Goal: Task Accomplishment & Management: Manage account settings

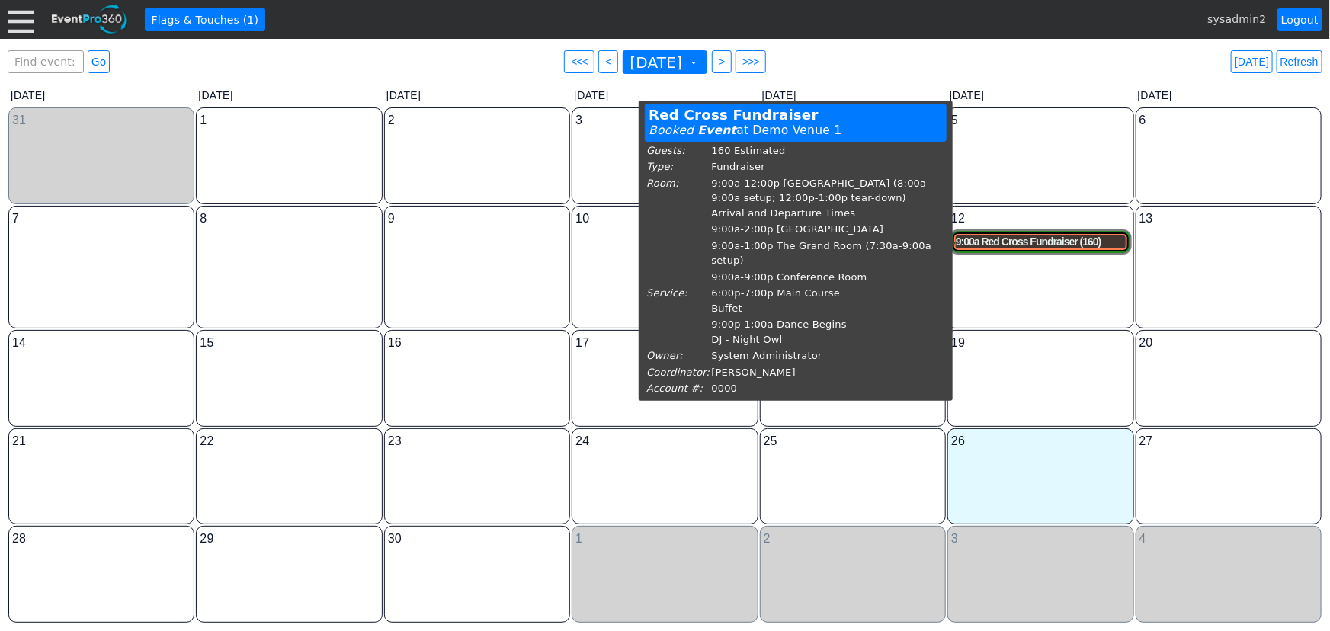
click at [1043, 244] on div "9:00a Red Cross Fundraiser (160)" at bounding box center [1040, 242] width 169 height 13
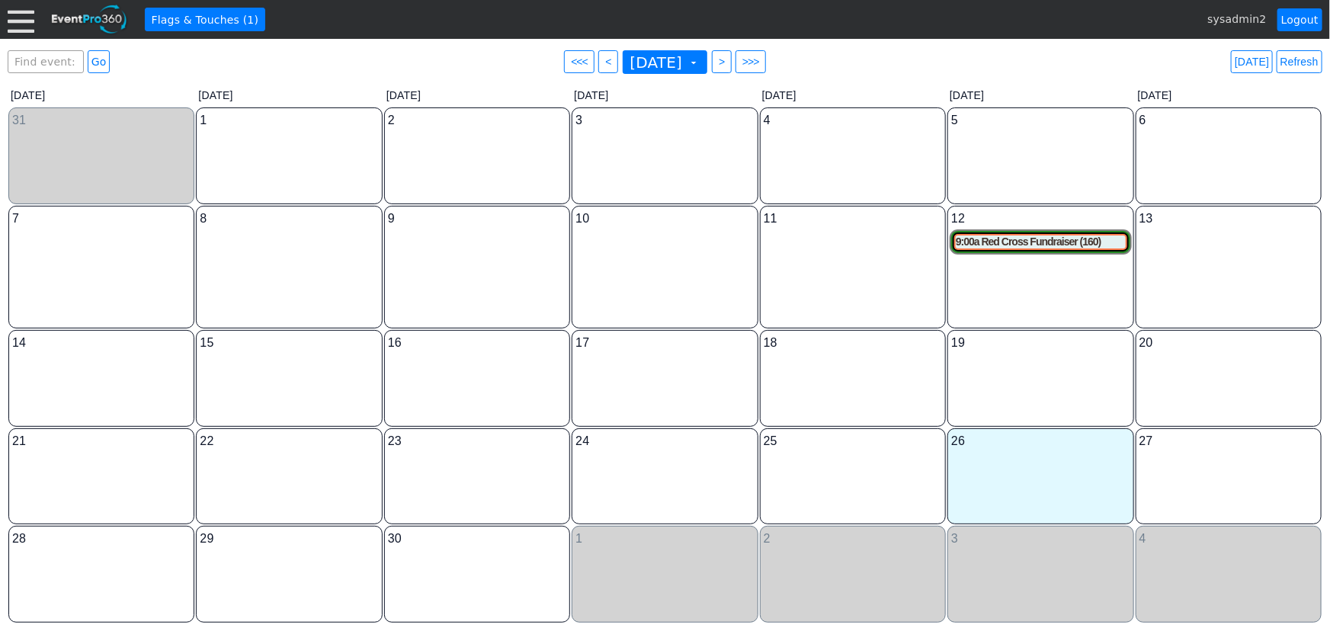
click at [25, 16] on div at bounding box center [21, 19] width 27 height 27
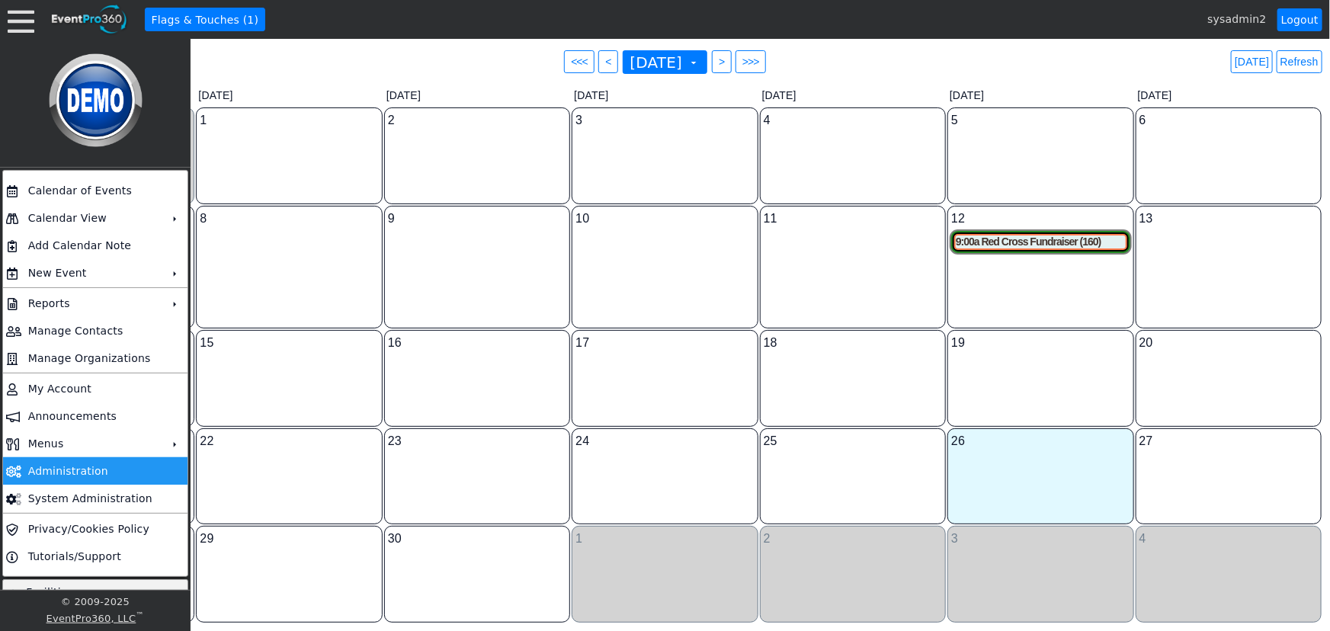
click at [61, 472] on td "Administration" at bounding box center [92, 470] width 140 height 27
drag, startPoint x: 579, startPoint y: 61, endPoint x: 591, endPoint y: 69, distance: 15.0
click at [602, 60] on span "<" at bounding box center [607, 61] width 11 height 15
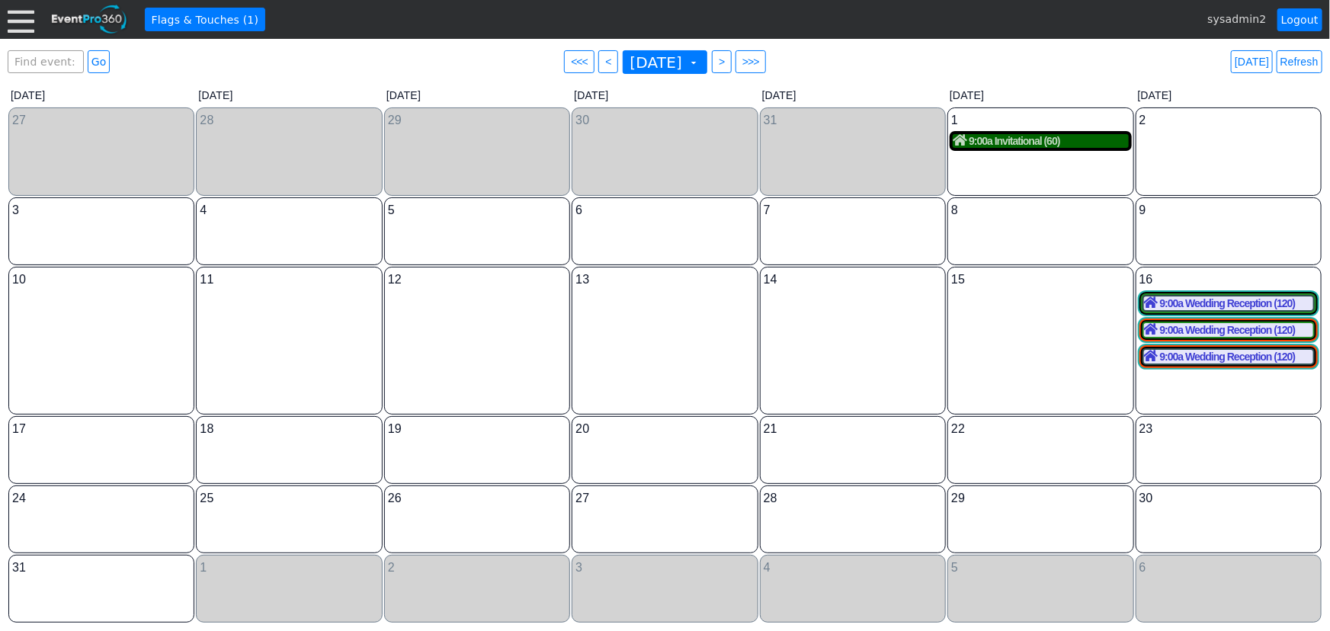
click at [1060, 145] on div "9:00a Invitational (60)" at bounding box center [1040, 141] width 175 height 14
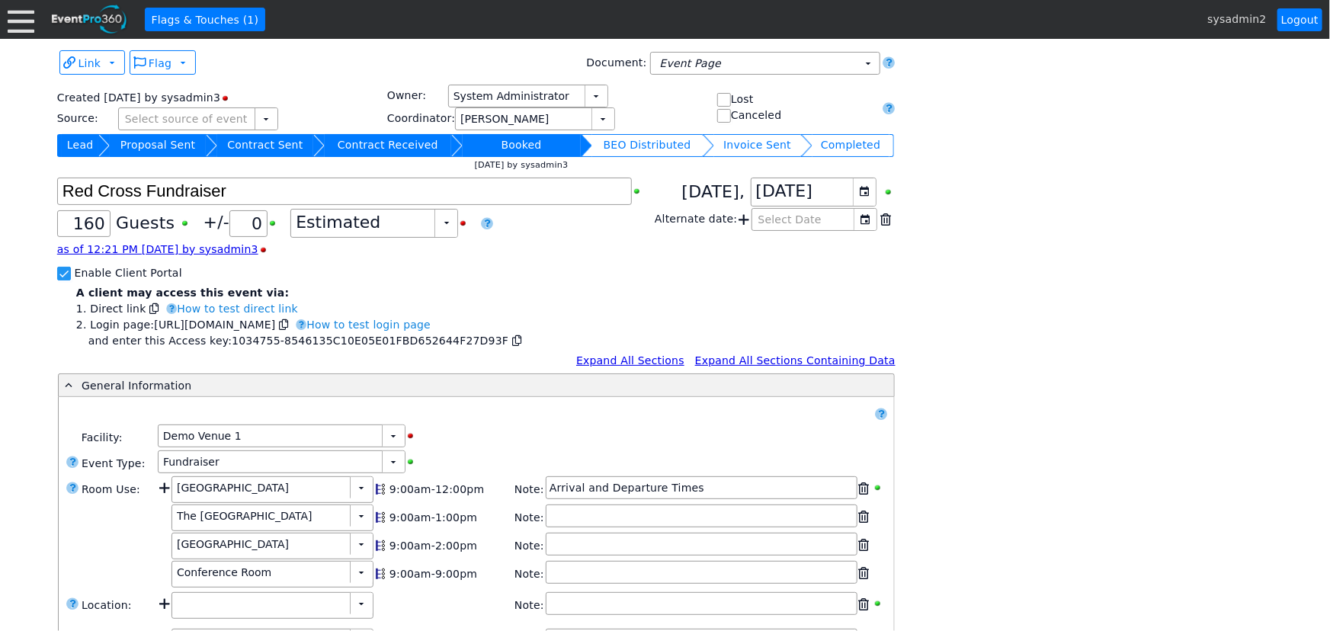
click at [11, 25] on div at bounding box center [21, 19] width 27 height 27
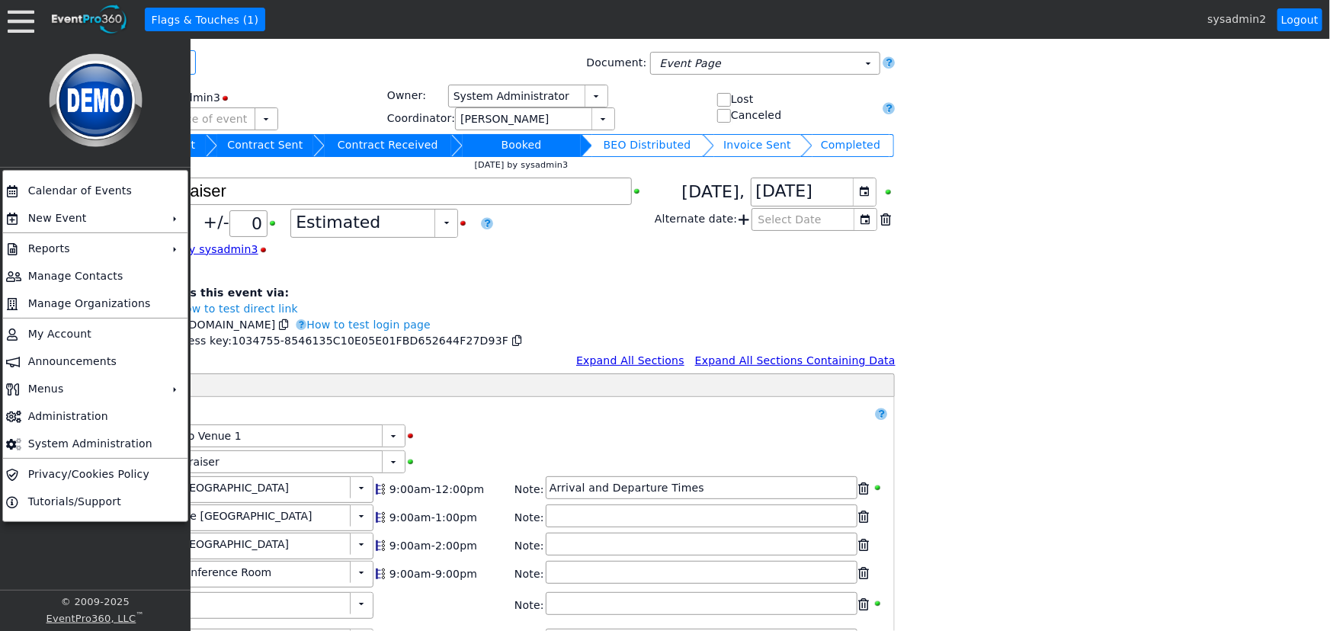
click at [995, 308] on div "Link ▼ Flag ▼ Document: Event Page Χ ▼ ● Print or PDF E-Sign ▼ Insert ▼ Save ▼ …" at bounding box center [664, 633] width 1223 height 1175
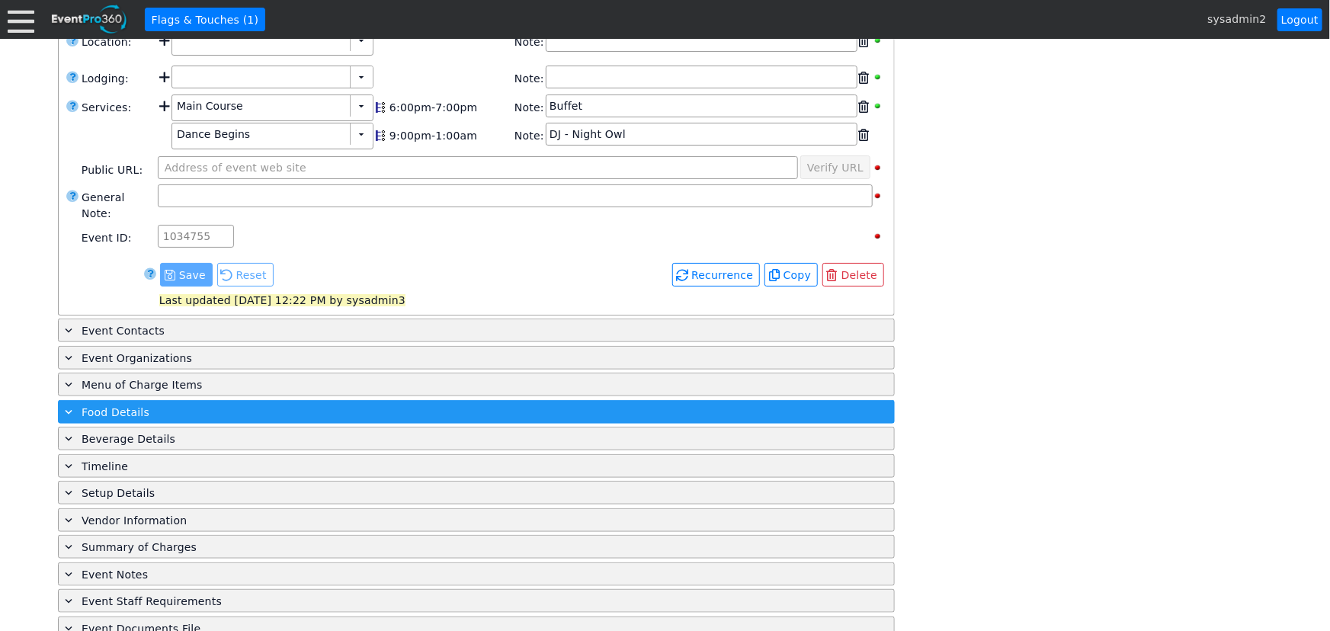
scroll to position [566, 0]
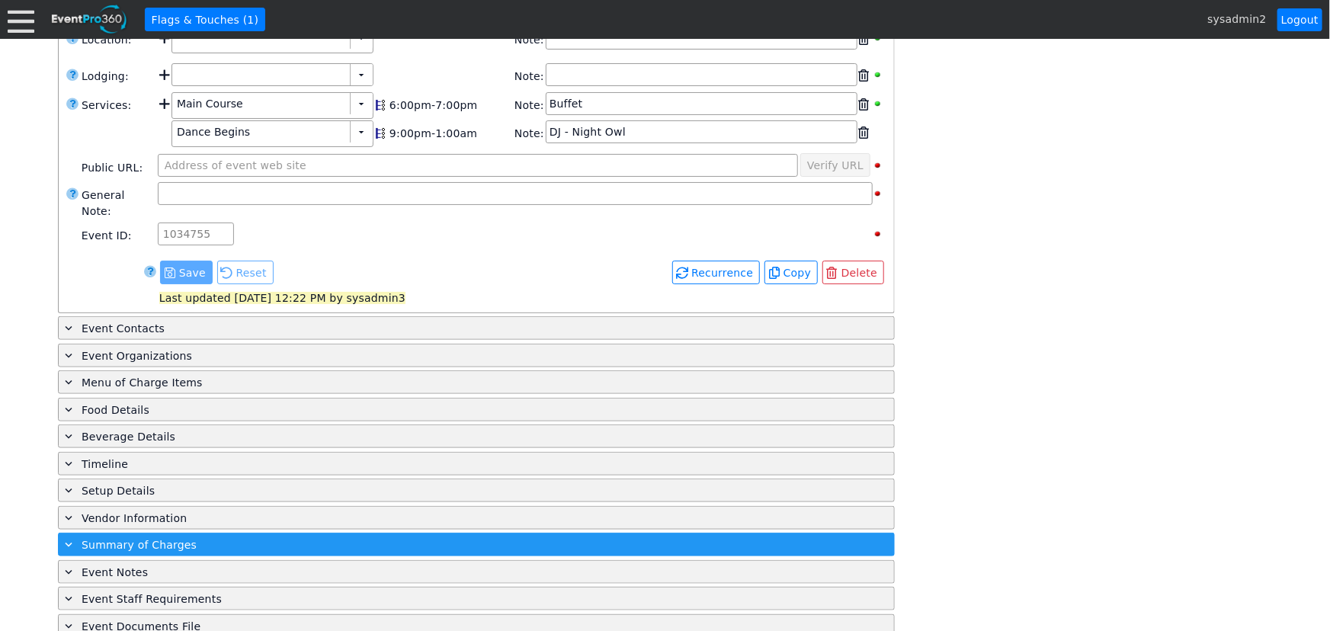
click at [136, 539] on span "Summary of Charges" at bounding box center [139, 545] width 115 height 12
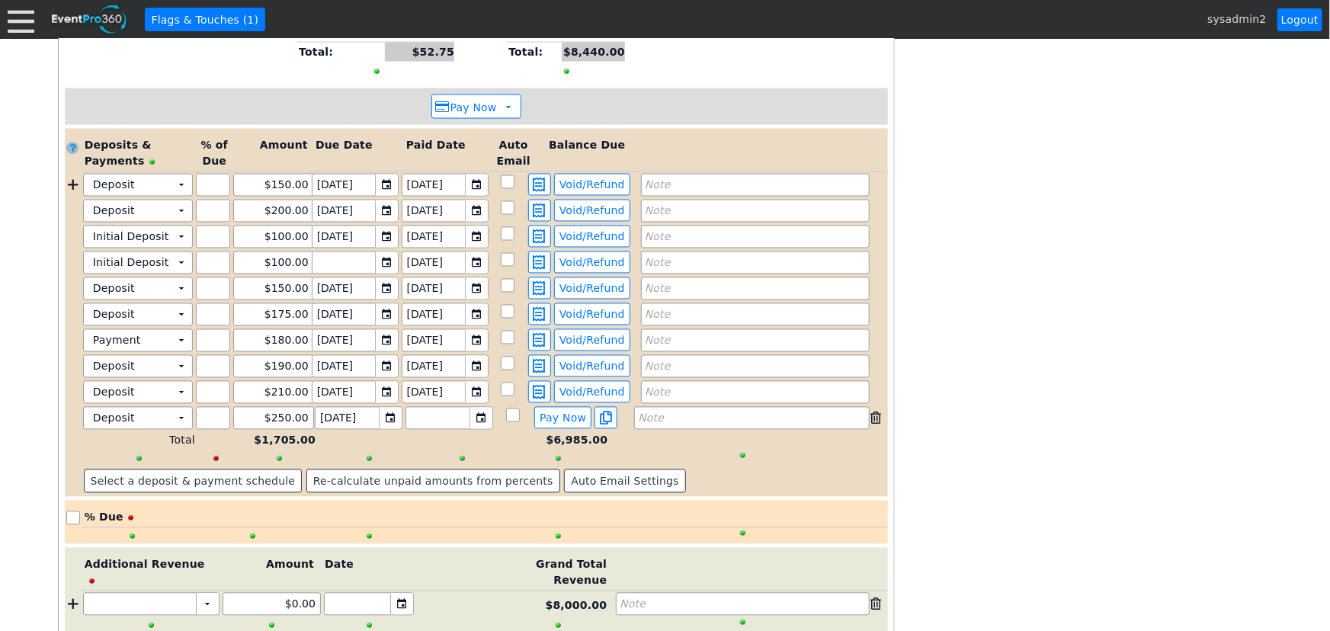
scroll to position [1381, 0]
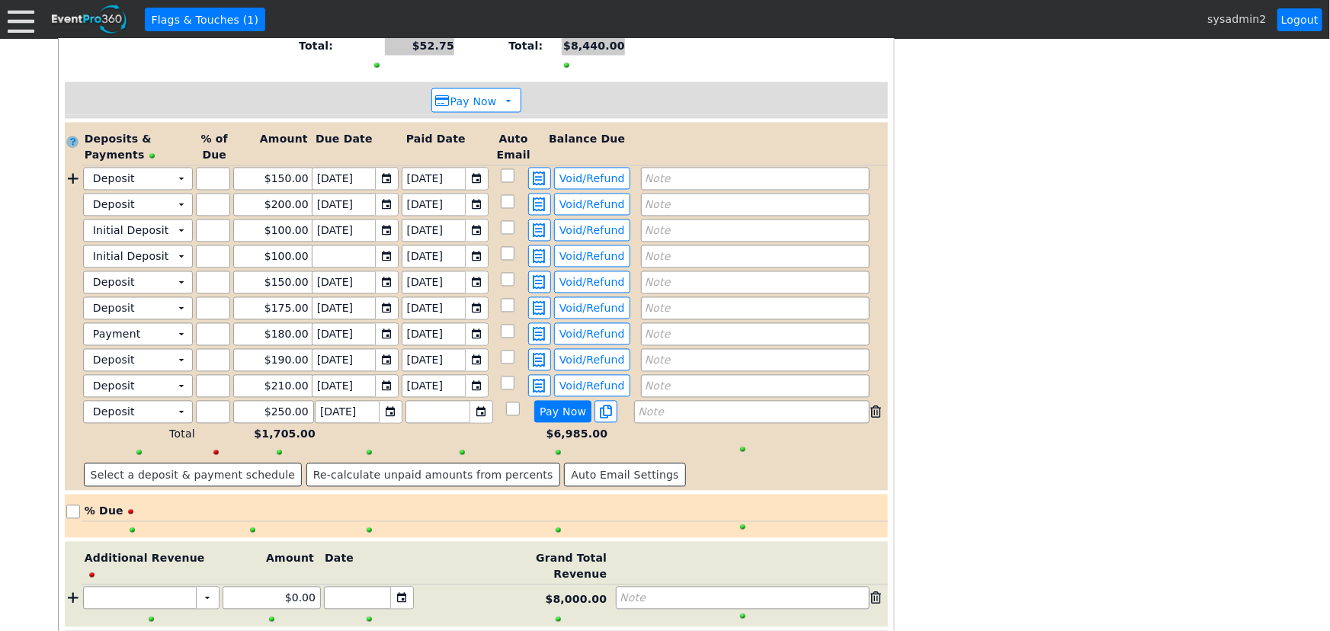
click at [568, 406] on span "Pay Now" at bounding box center [563, 413] width 53 height 14
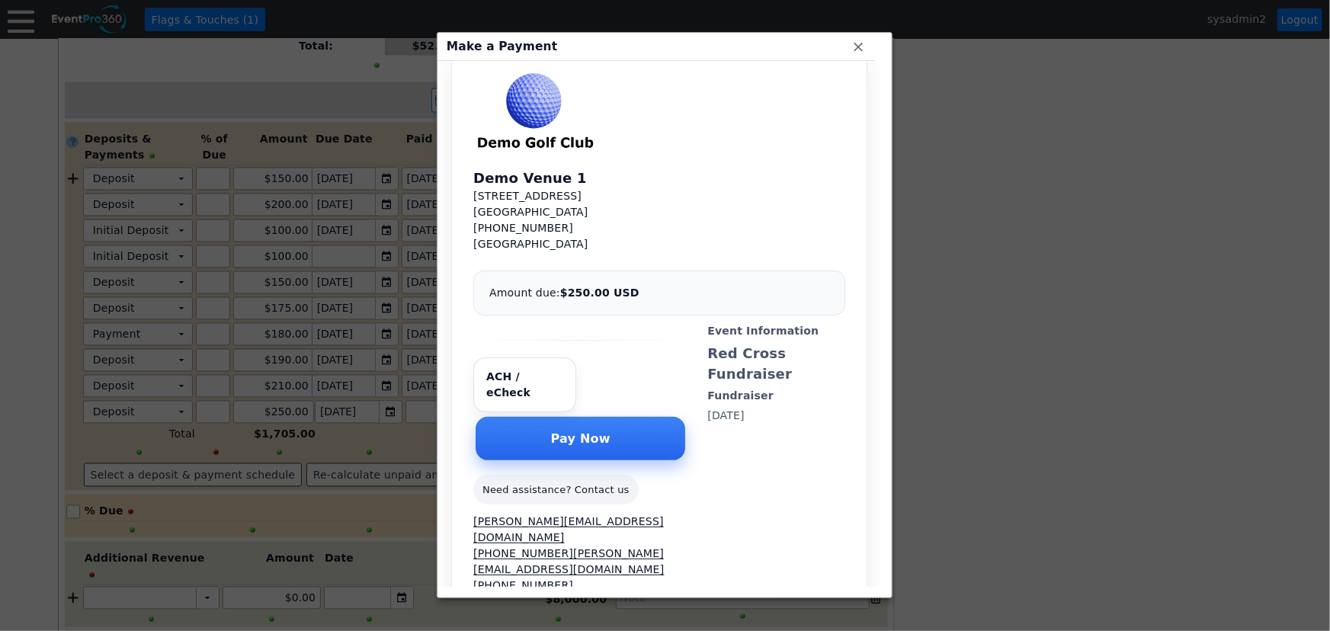
scroll to position [0, 0]
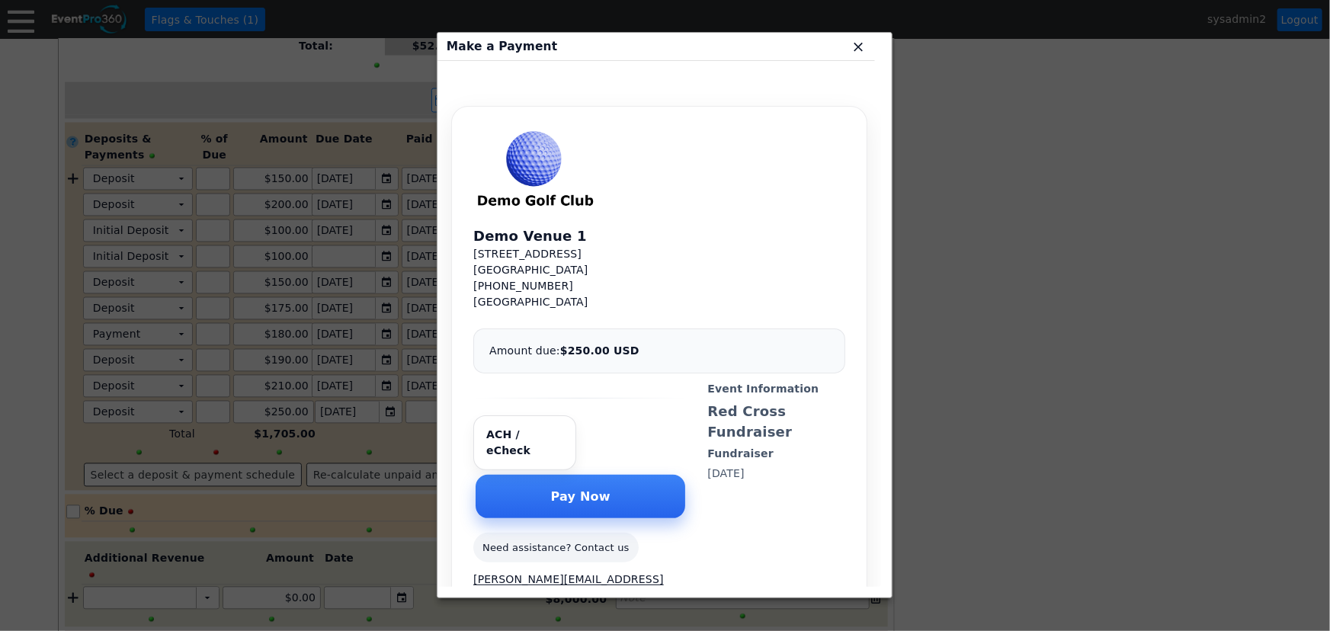
click at [855, 49] on span "x" at bounding box center [858, 46] width 15 height 15
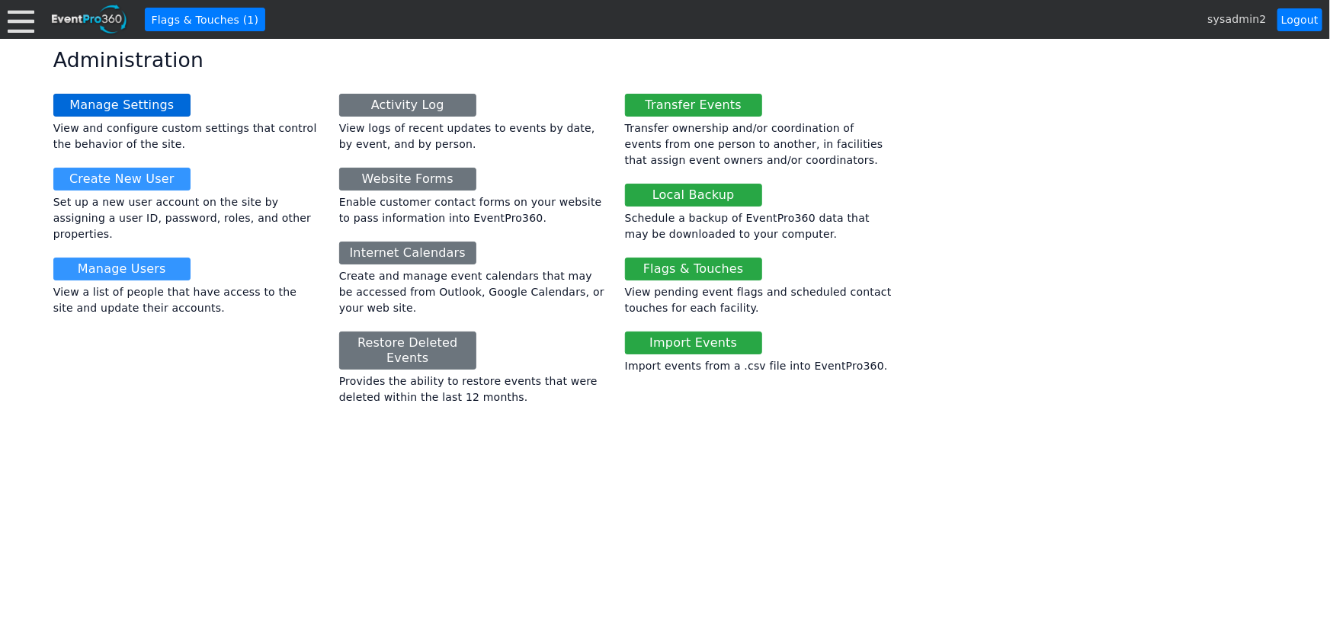
click at [133, 107] on link "Manage Settings" at bounding box center [121, 105] width 137 height 23
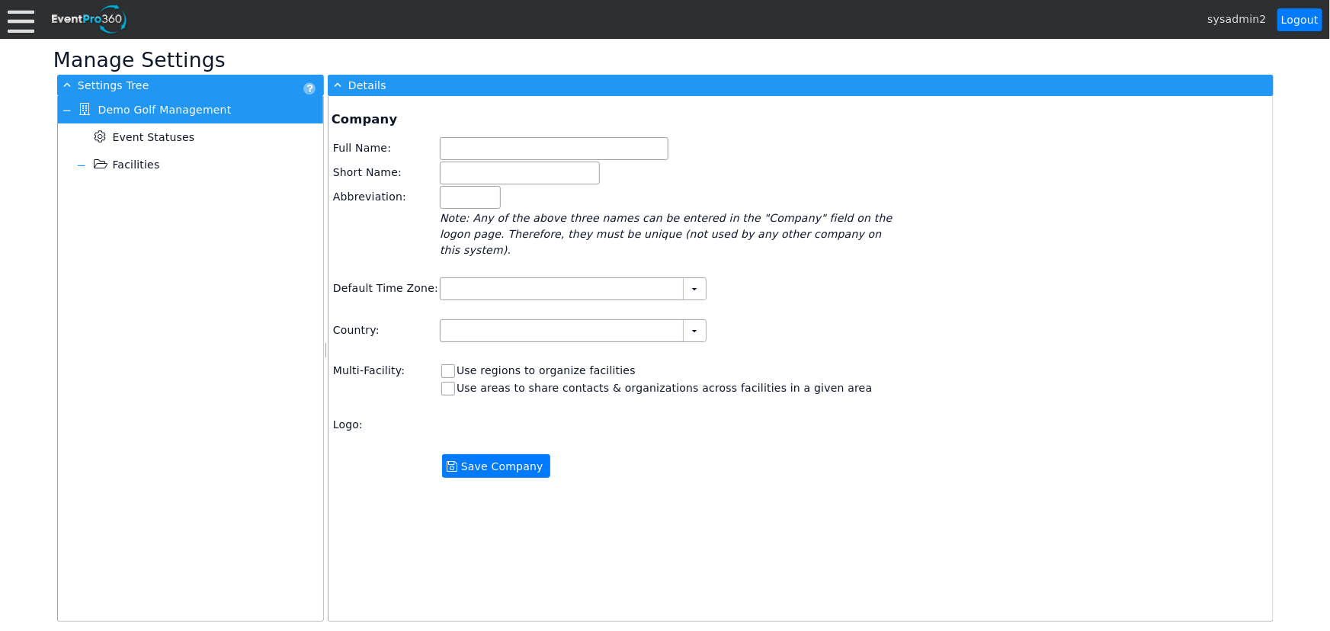
type input "Demo Golf Management"
type input "Demo Golf"
type input "Demo"
type input "(GMT-06:00) Central Time (US & Canada)"
type input "United States (English)"
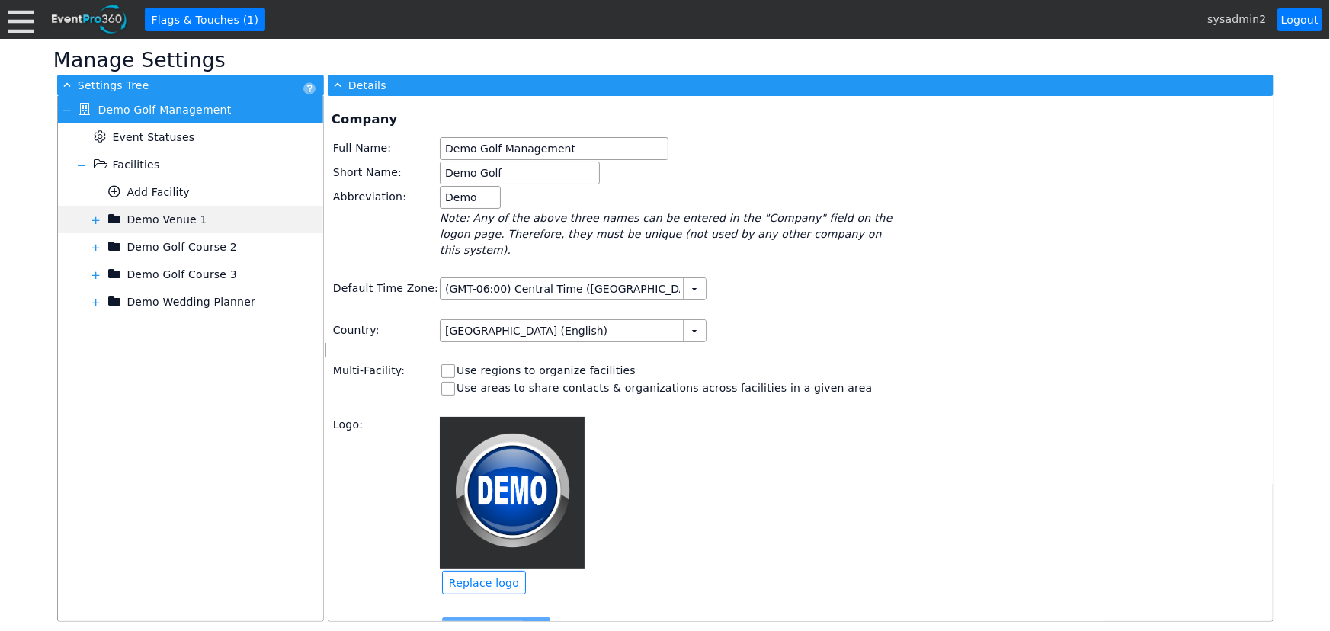
click at [91, 221] on span at bounding box center [96, 220] width 12 height 12
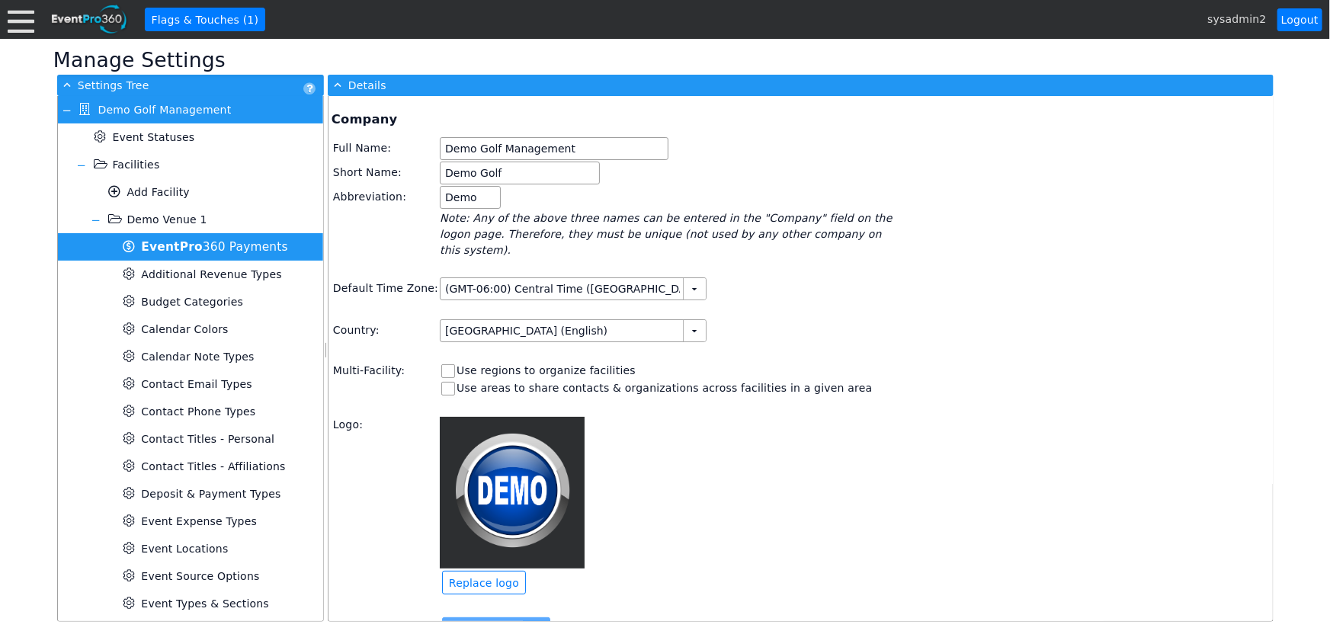
click at [189, 244] on span "Pro" at bounding box center [191, 247] width 23 height 14
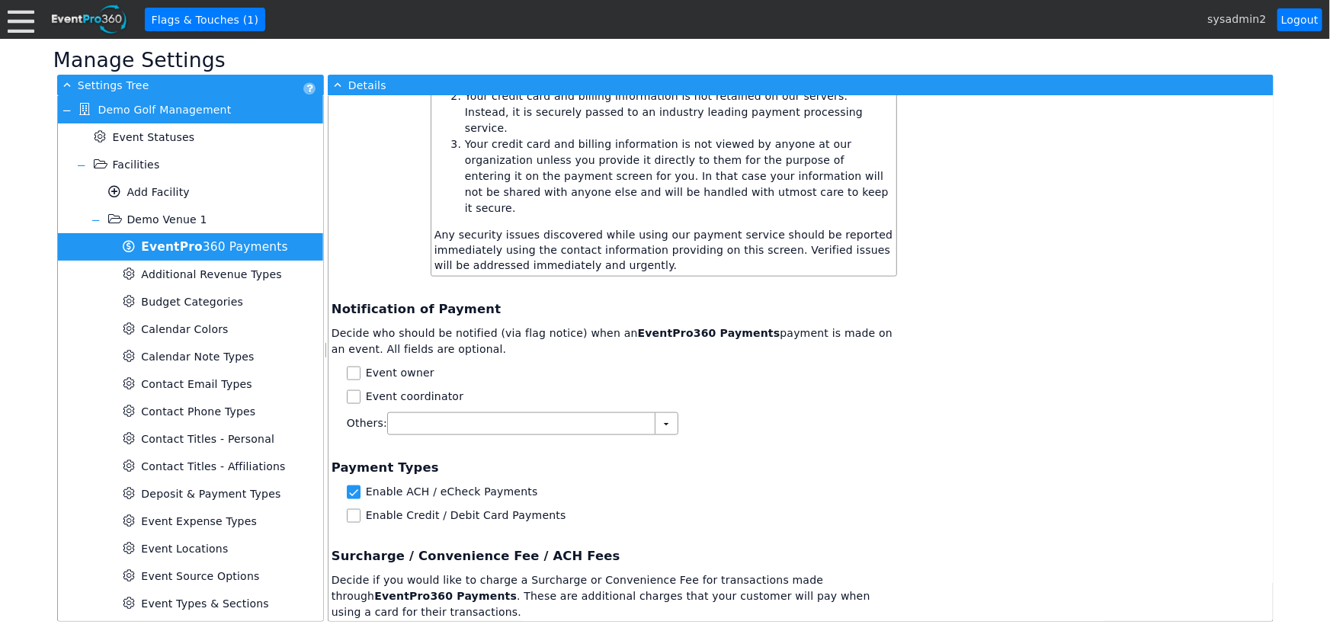
scroll to position [900, 0]
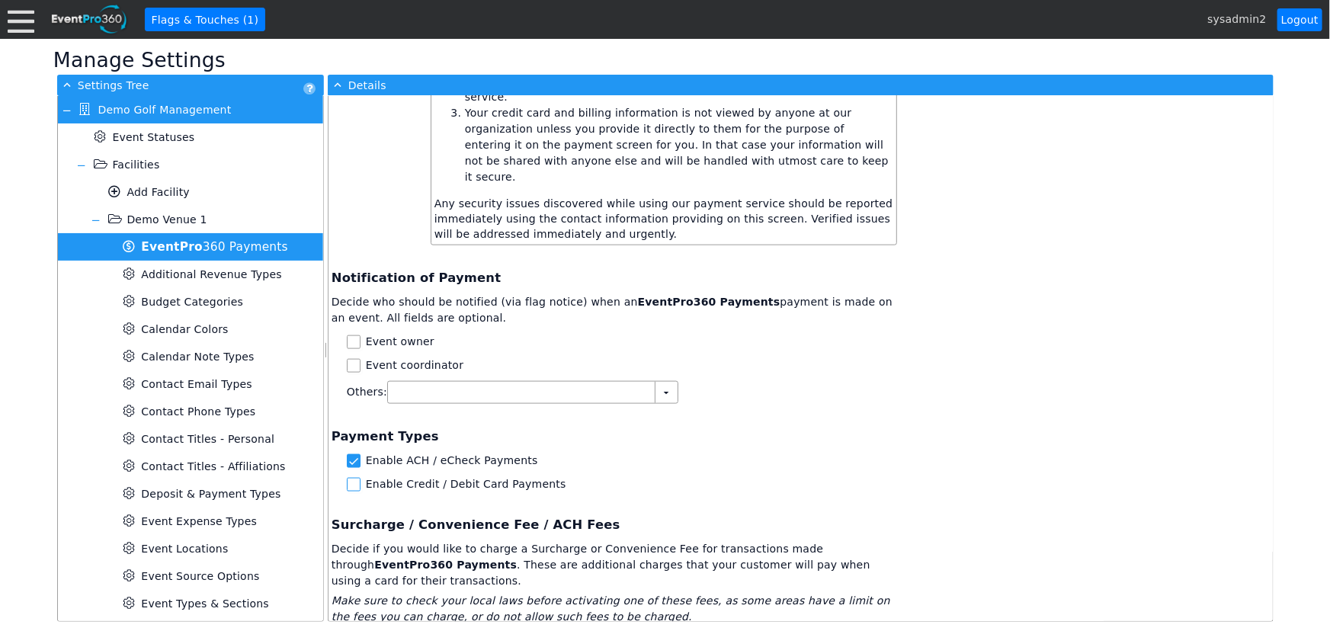
click at [351, 479] on input "Enable Credit / Debit Card Payments" at bounding box center [355, 486] width 15 height 15
checkbox input "true"
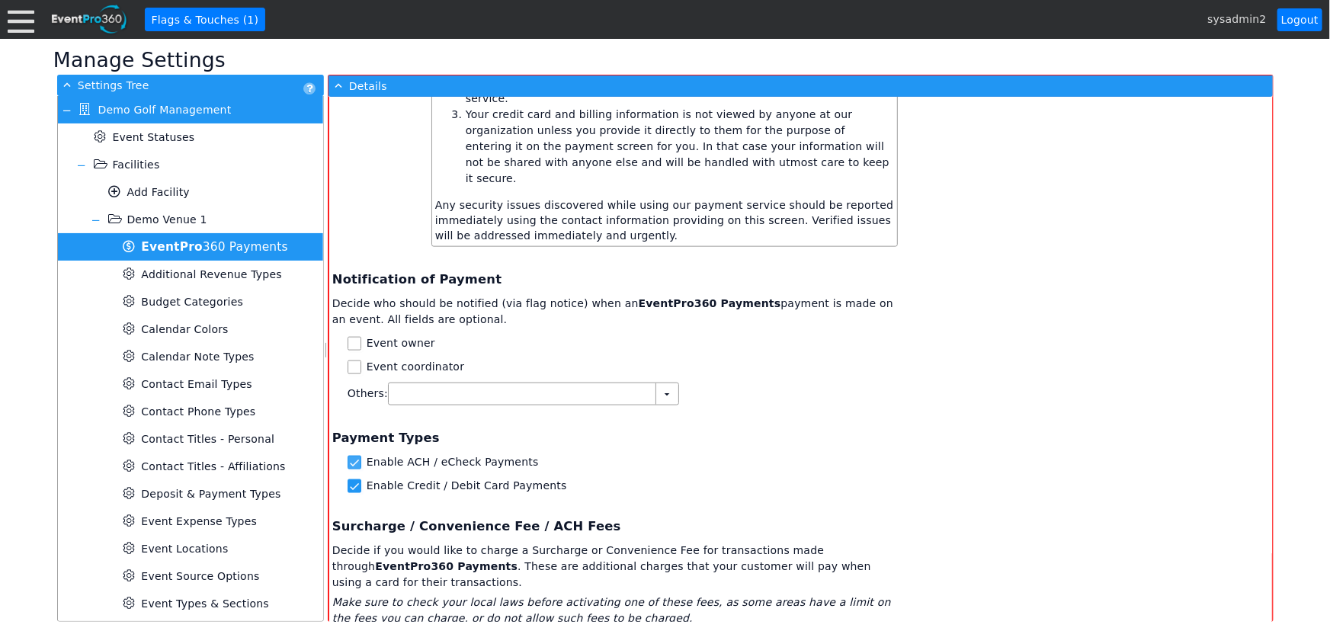
click at [350, 457] on input "Enable ACH / eCheck Payments" at bounding box center [355, 464] width 15 height 15
checkbox input "false"
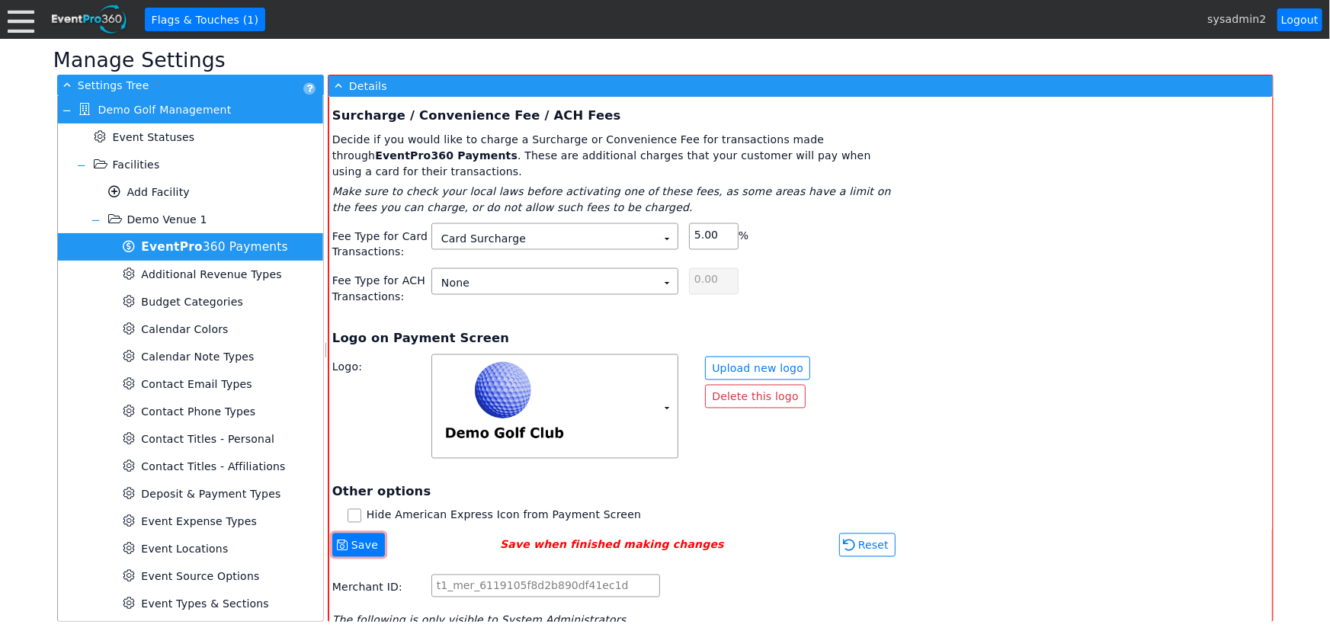
scroll to position [1316, 0]
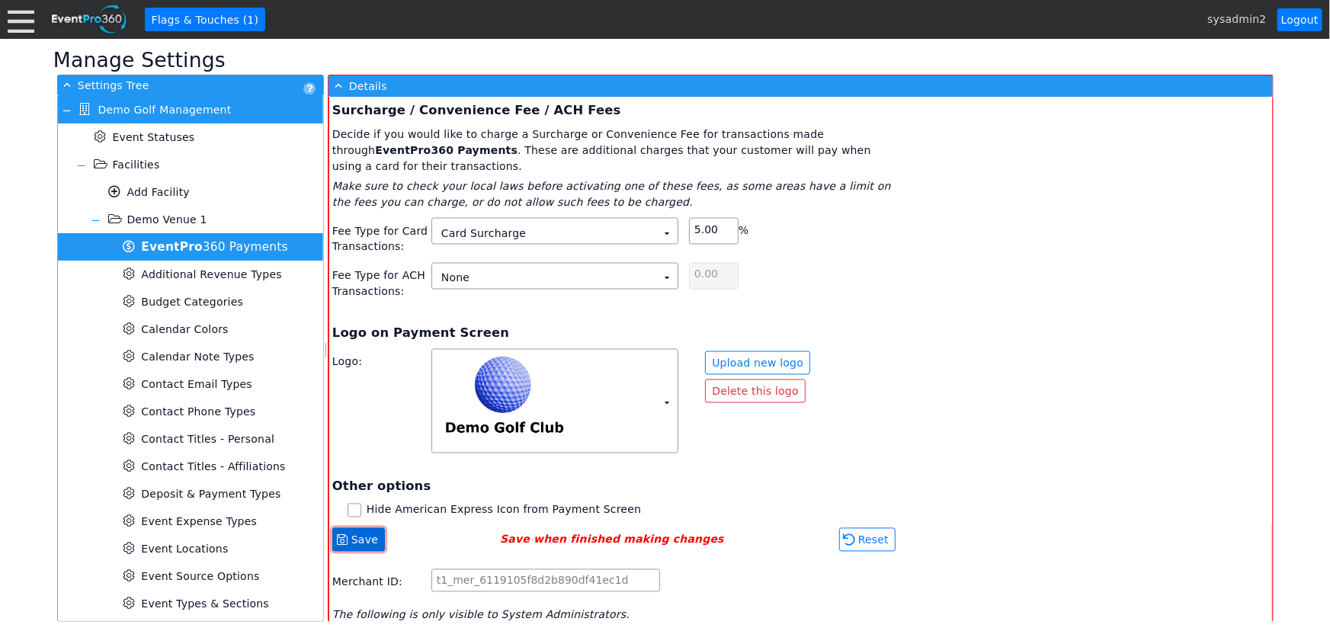
click at [350, 533] on span "Save" at bounding box center [364, 540] width 33 height 15
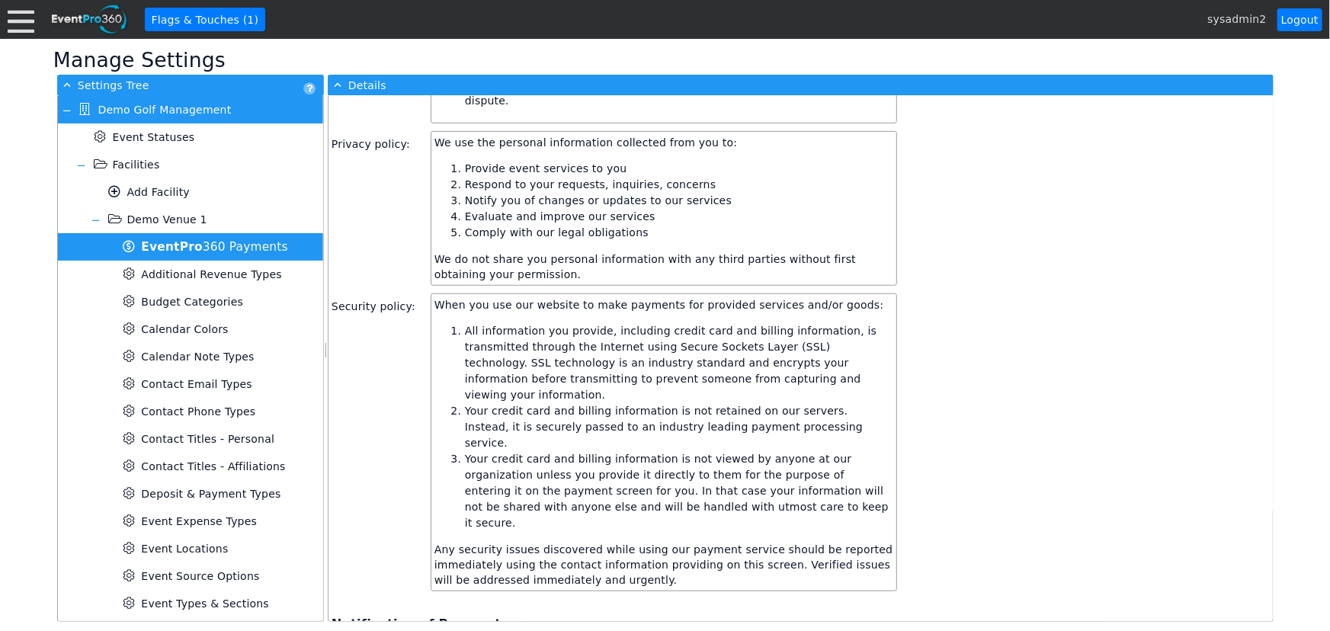
scroll to position [1168, 0]
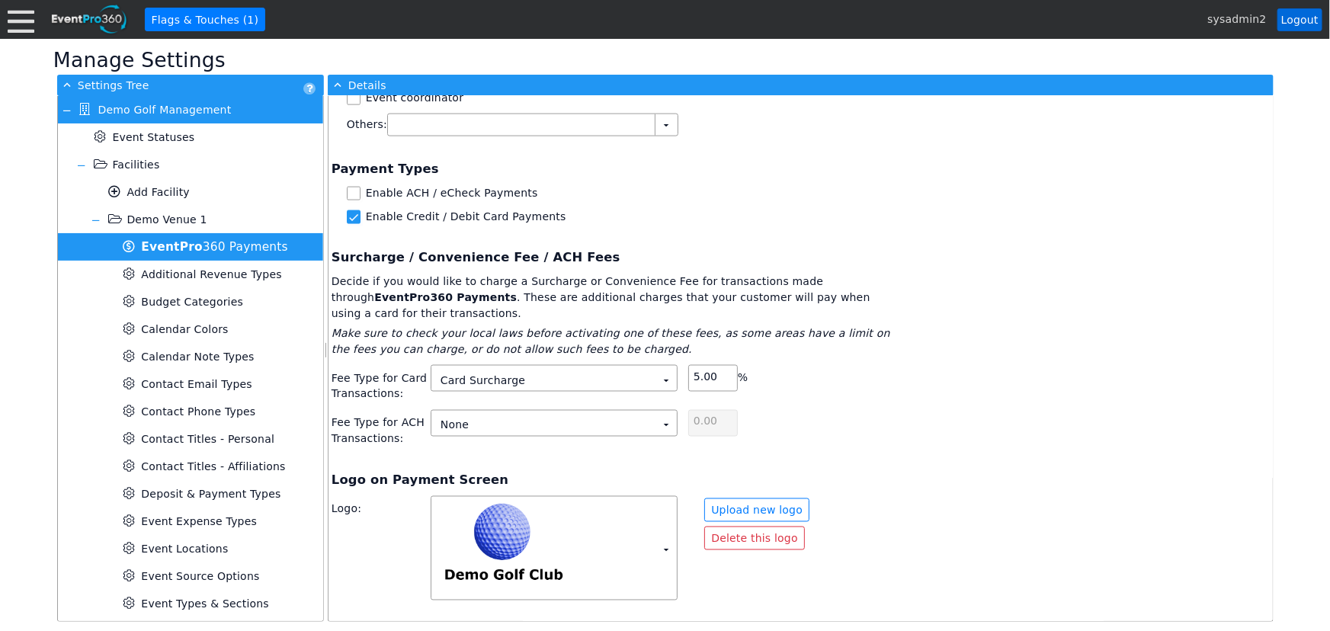
click at [1298, 19] on link "Logout" at bounding box center [1299, 19] width 45 height 23
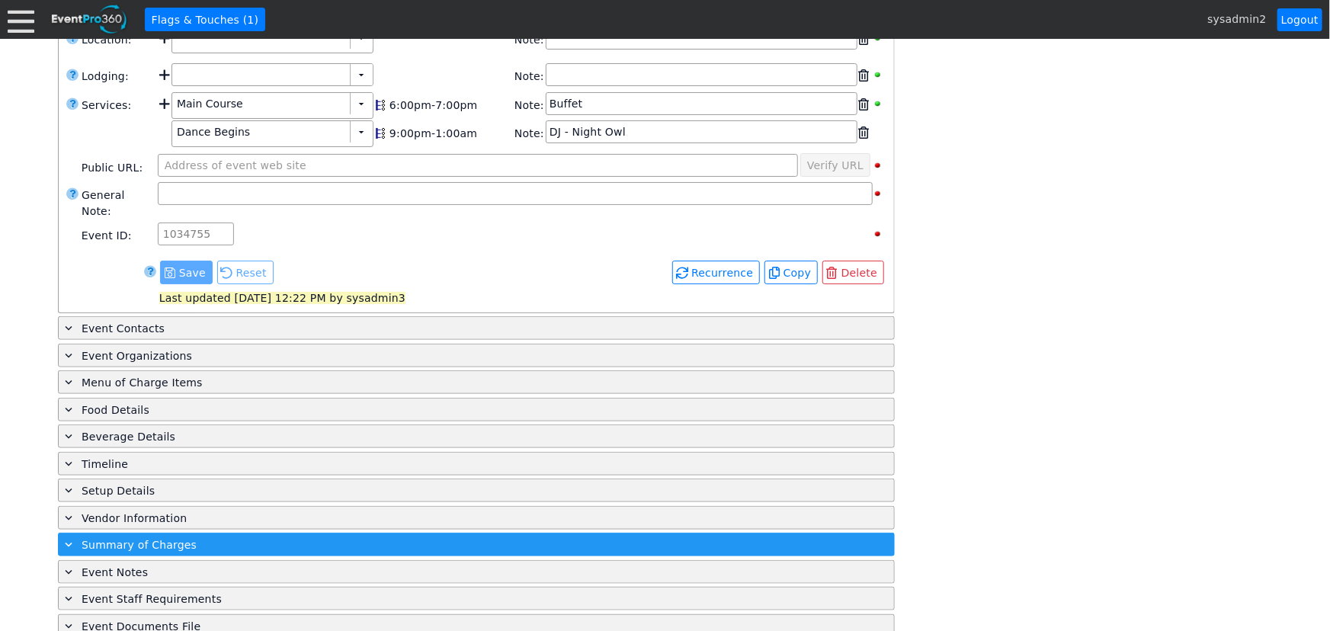
click at [182, 536] on div "+ Summary of Charges" at bounding box center [445, 545] width 767 height 18
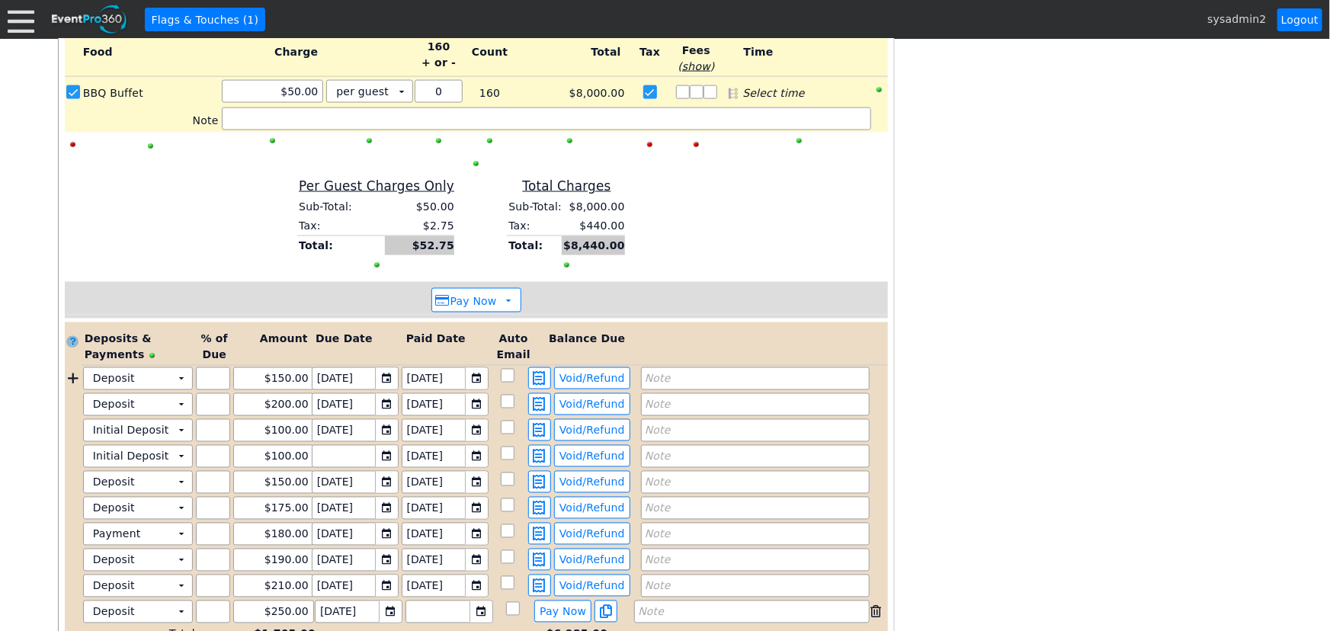
scroll to position [1225, 0]
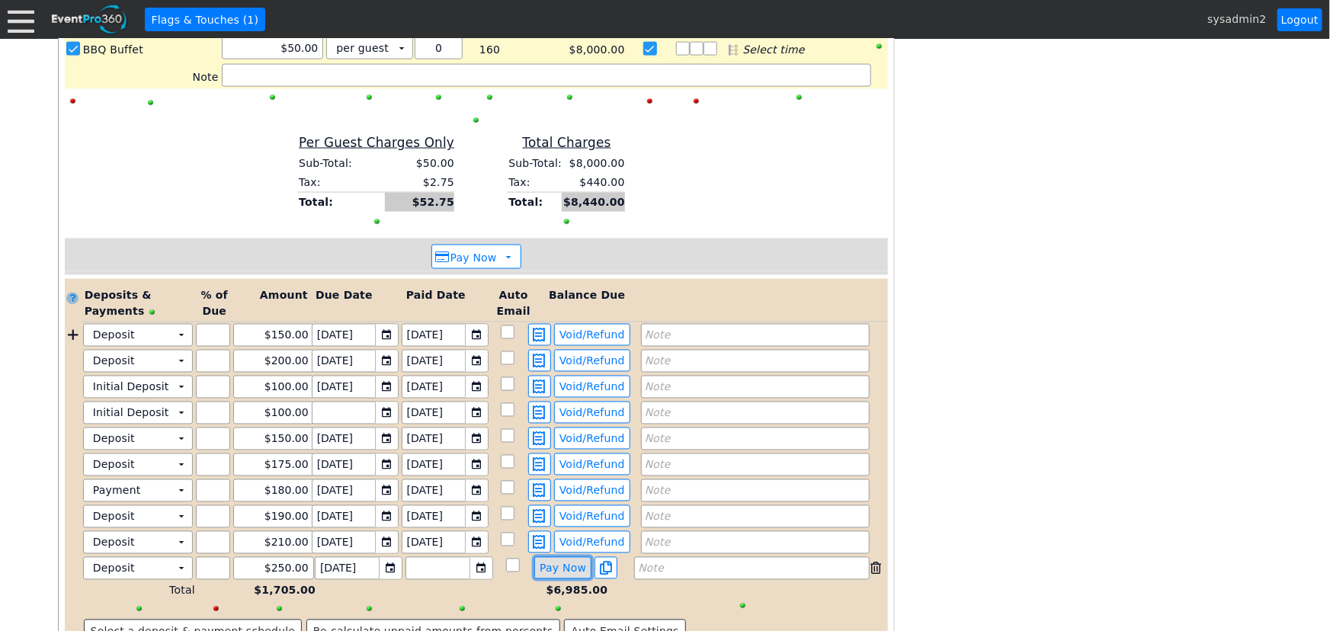
click at [556, 562] on span "Pay Now" at bounding box center [563, 569] width 53 height 14
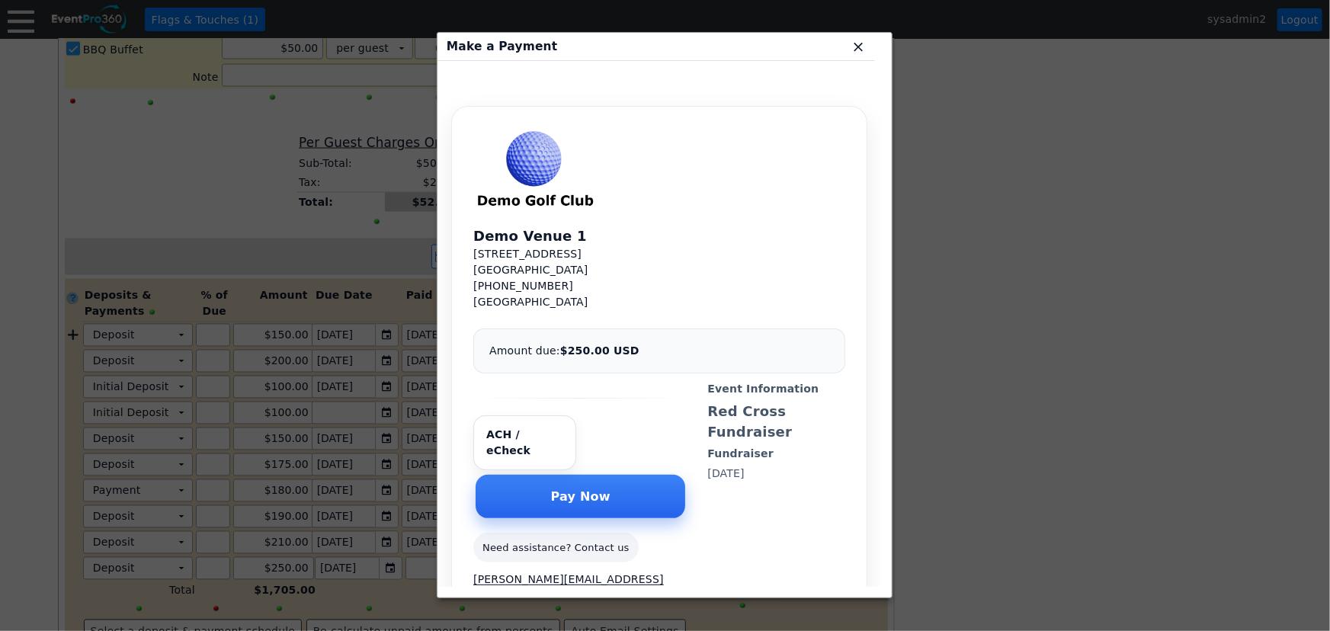
click at [856, 49] on span "x" at bounding box center [858, 46] width 15 height 15
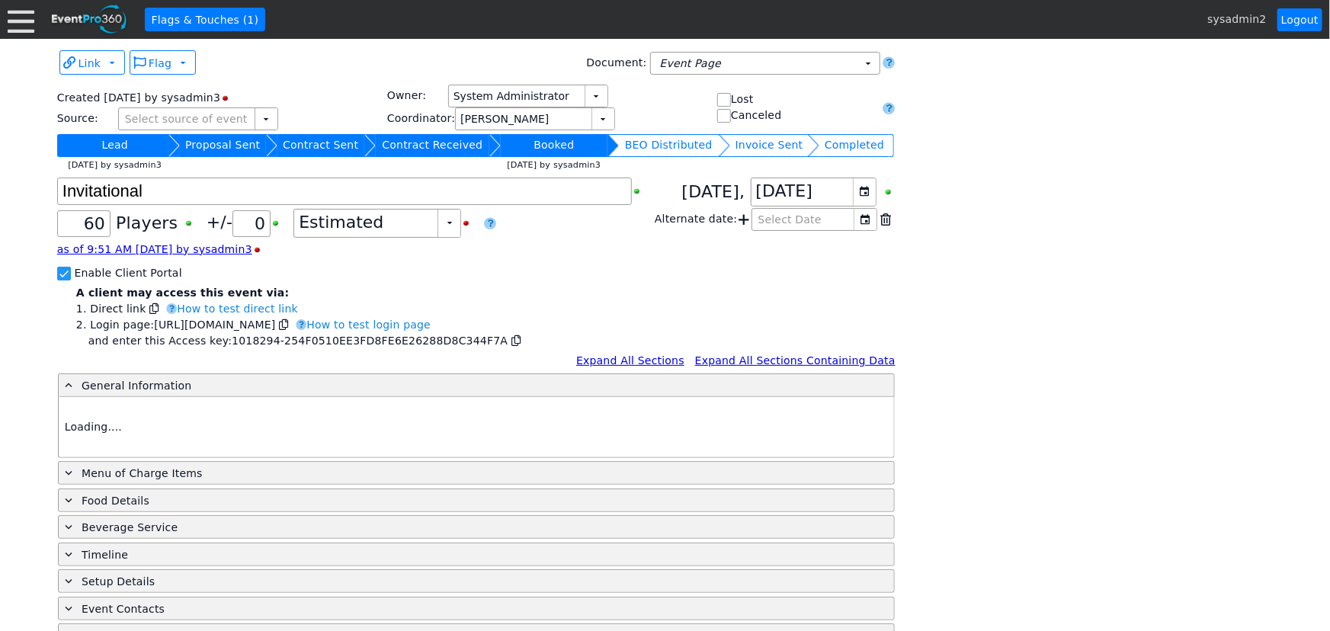
type input "Demo Venue 1"
type input "Golf Outing"
type input "Shamble"
type input "Semi Shotgun"
type input "White"
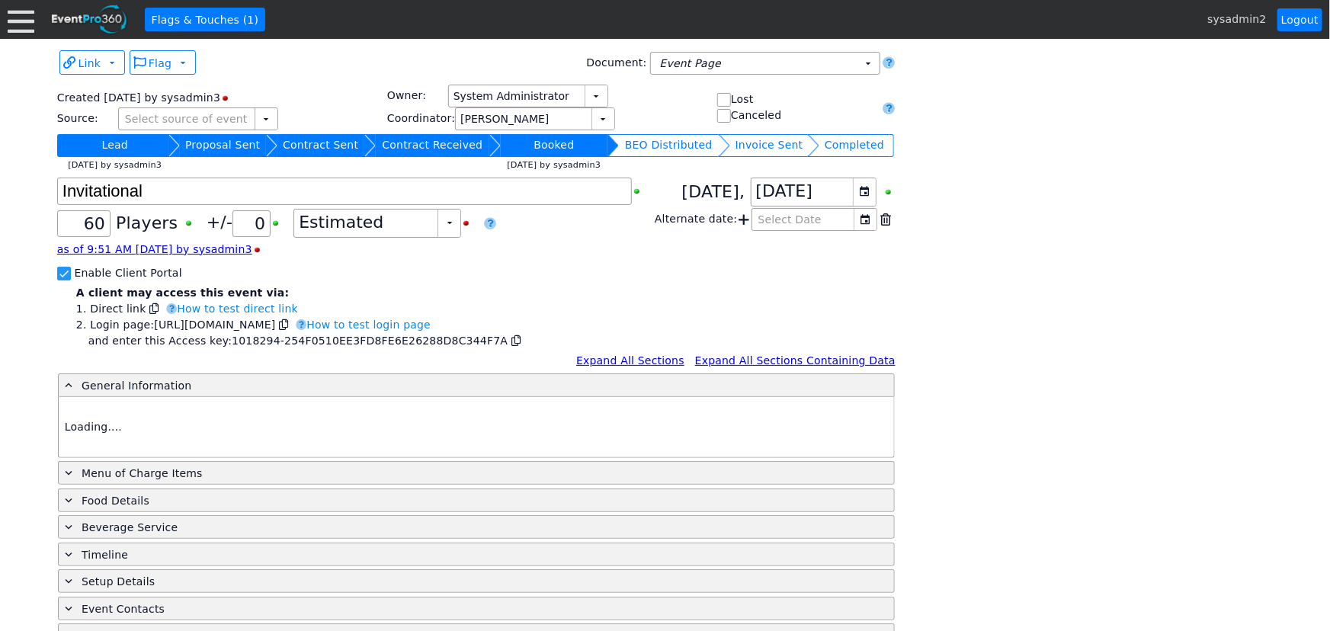
type input "Red"
type input "1018294"
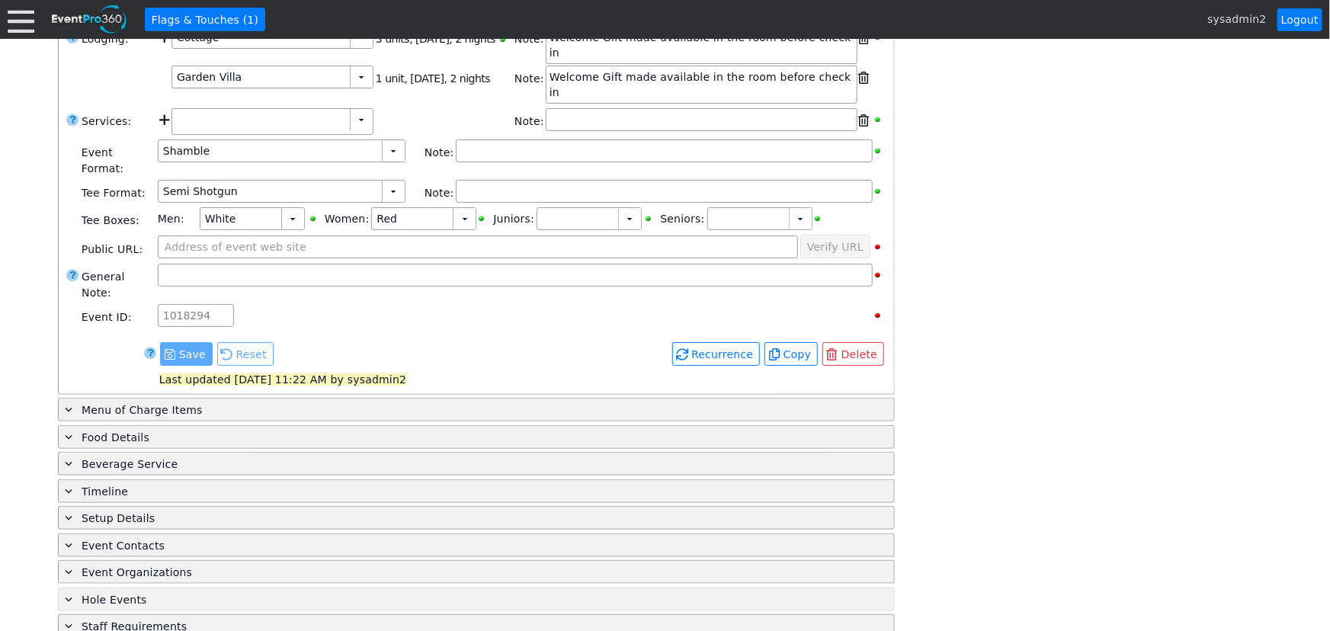
scroll to position [648, 0]
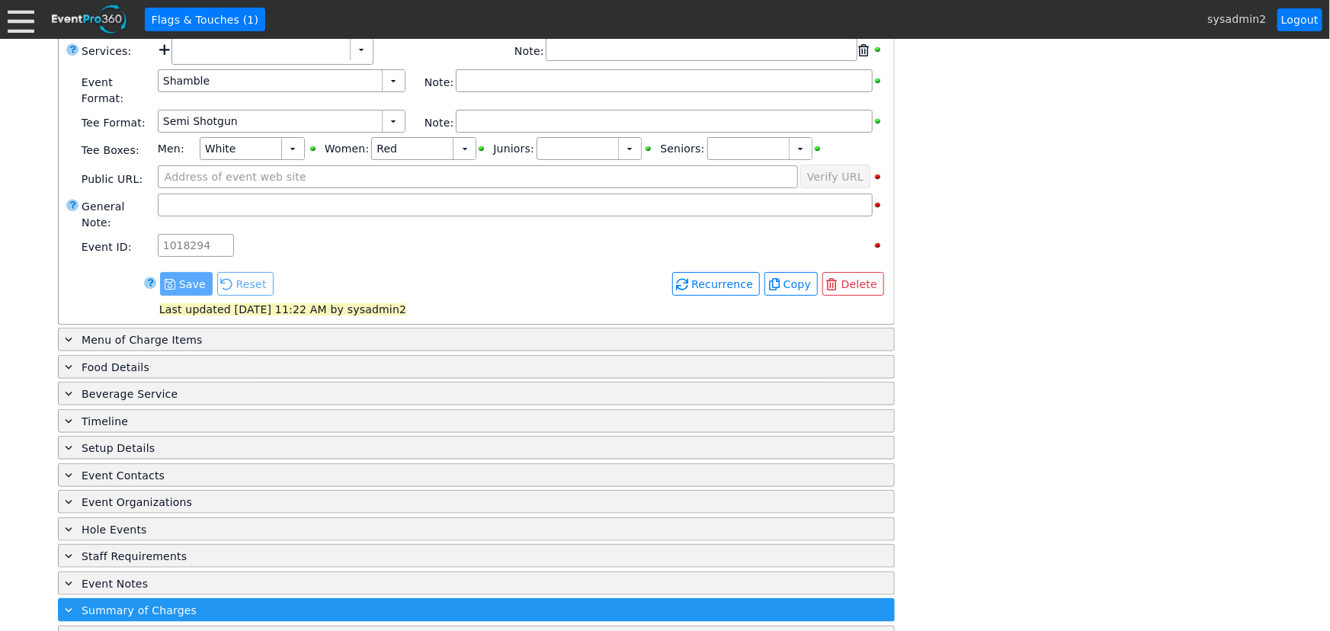
click at [160, 604] on span "Summary of Charges" at bounding box center [139, 610] width 115 height 12
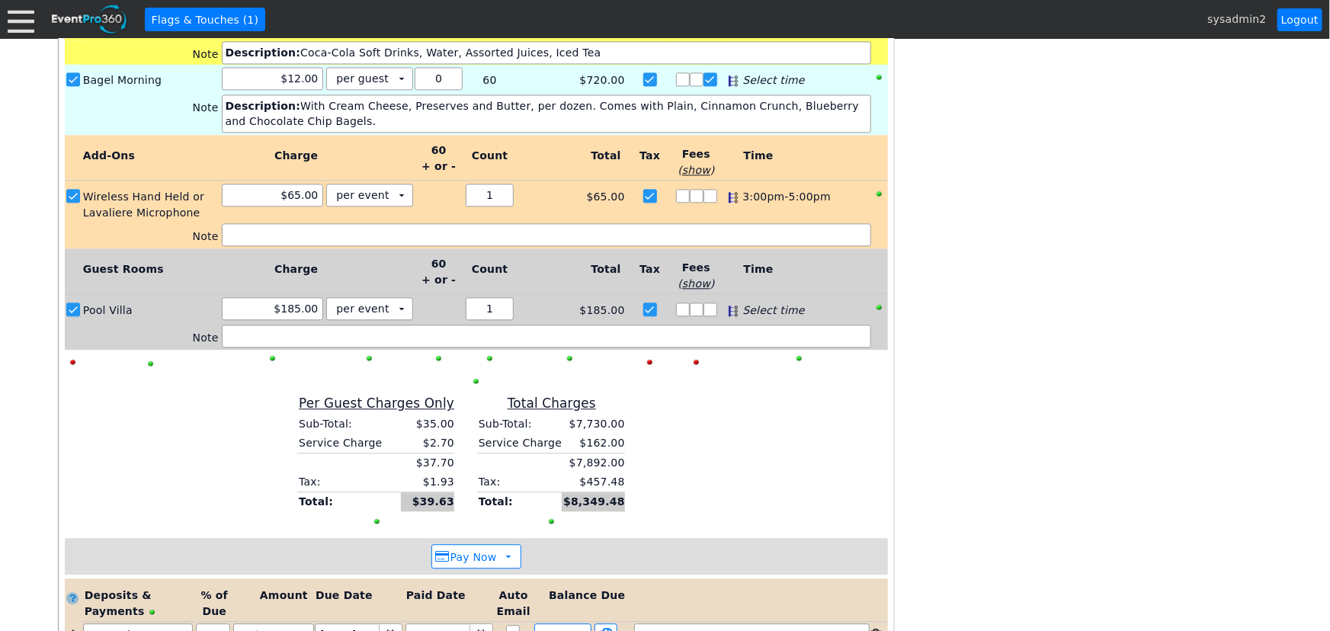
scroll to position [2064, 0]
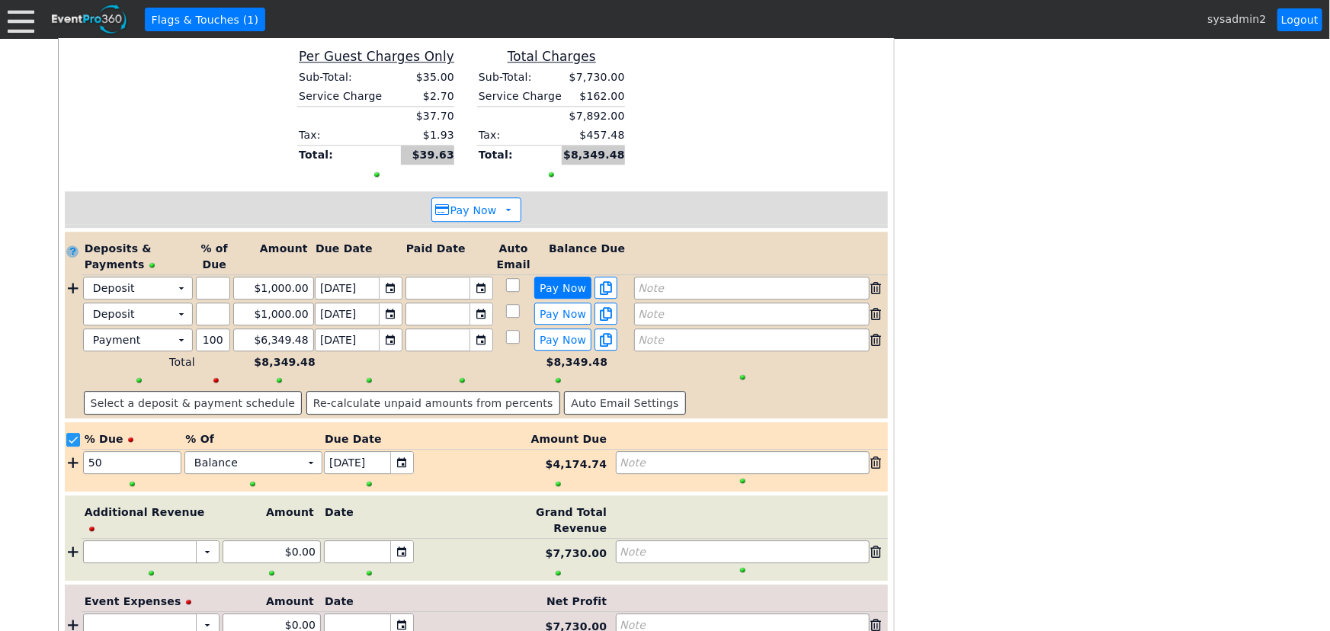
click at [563, 281] on span "Pay Now" at bounding box center [563, 288] width 53 height 14
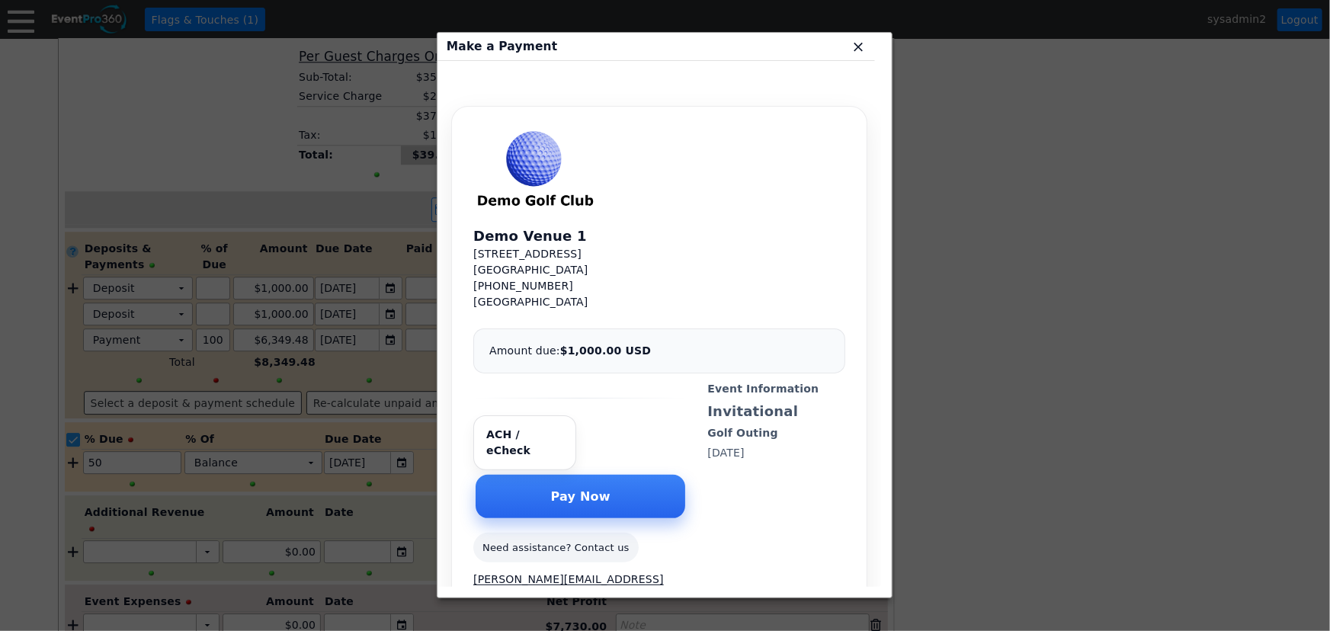
click at [859, 51] on span "x" at bounding box center [858, 46] width 15 height 15
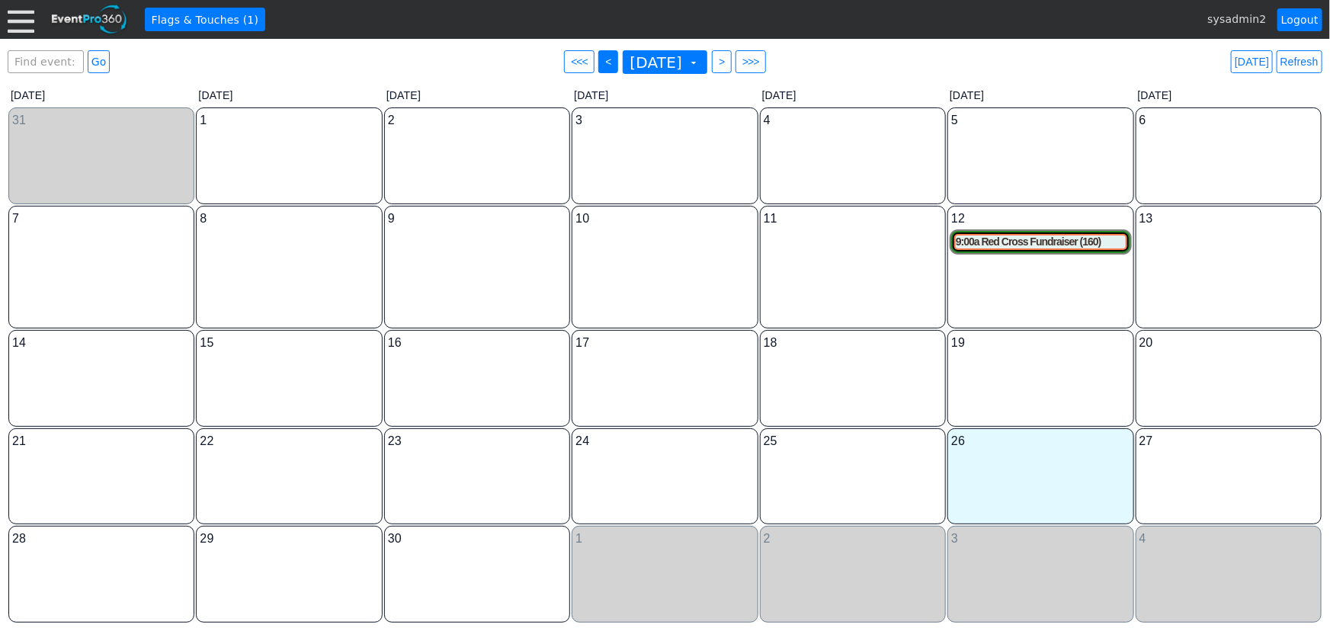
click at [602, 60] on span "<" at bounding box center [607, 61] width 11 height 15
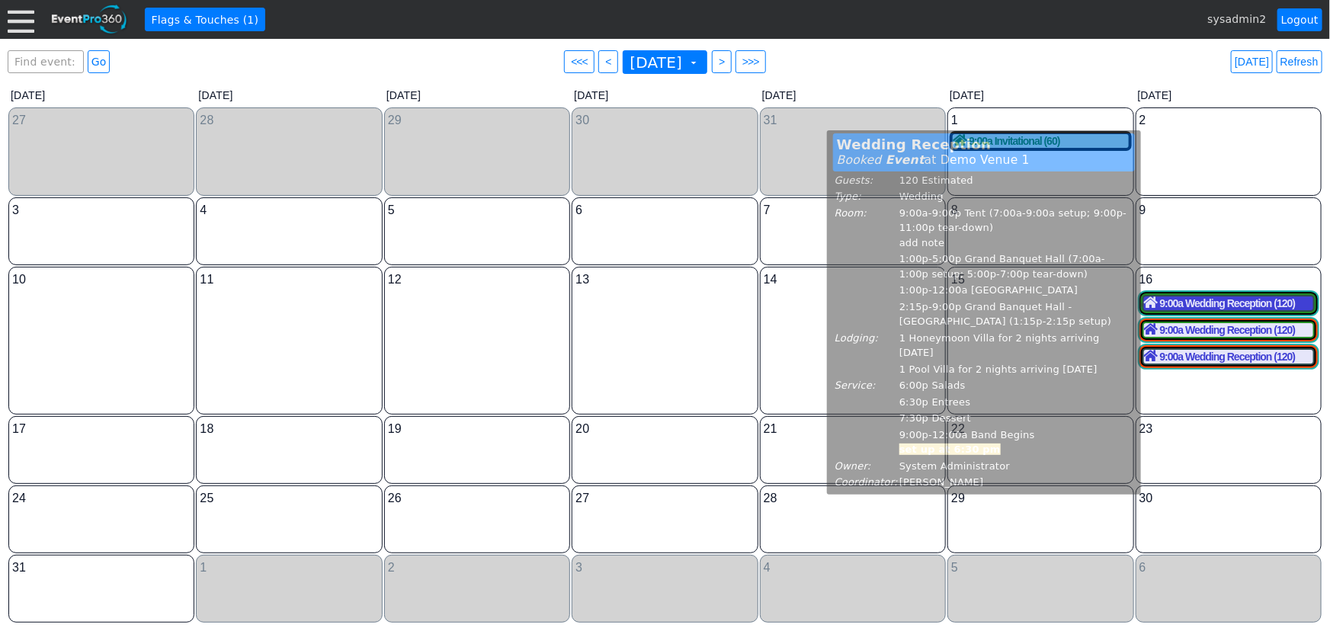
click at [1262, 308] on div "9:00a Wedding Reception (120)" at bounding box center [1228, 304] width 169 height 14
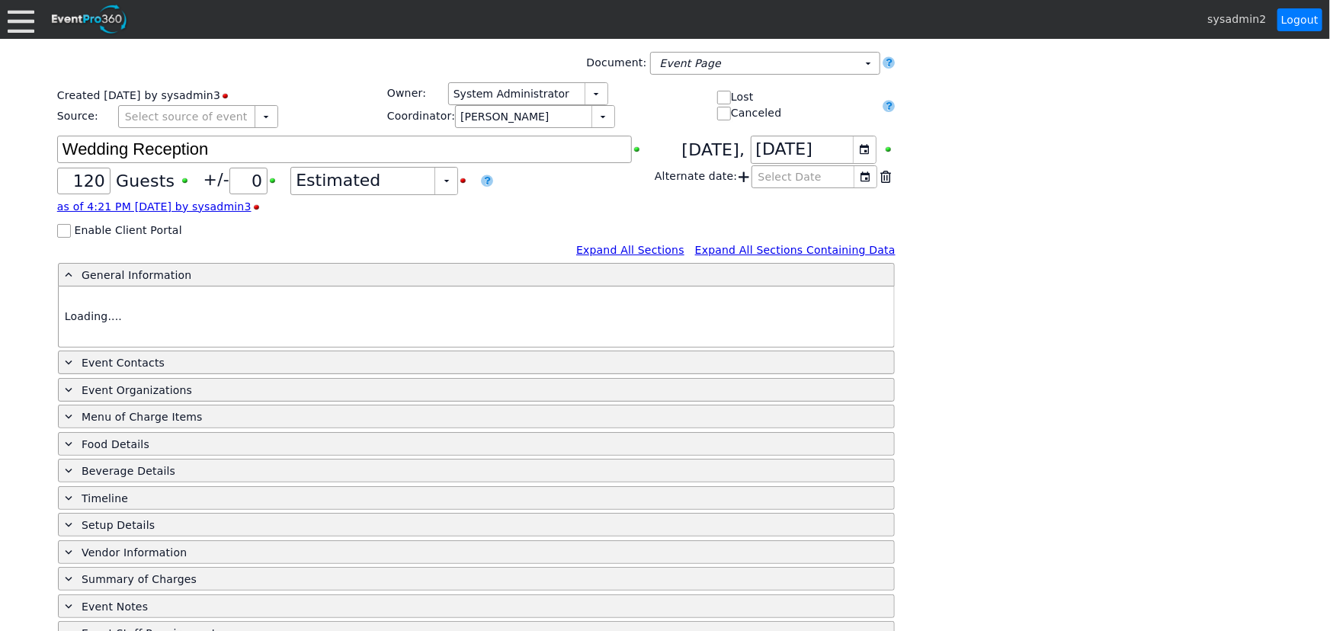
type input "Demo Venue 1"
type input "Wedding"
type input "[URL][DOMAIN_NAME]"
type input "1018723"
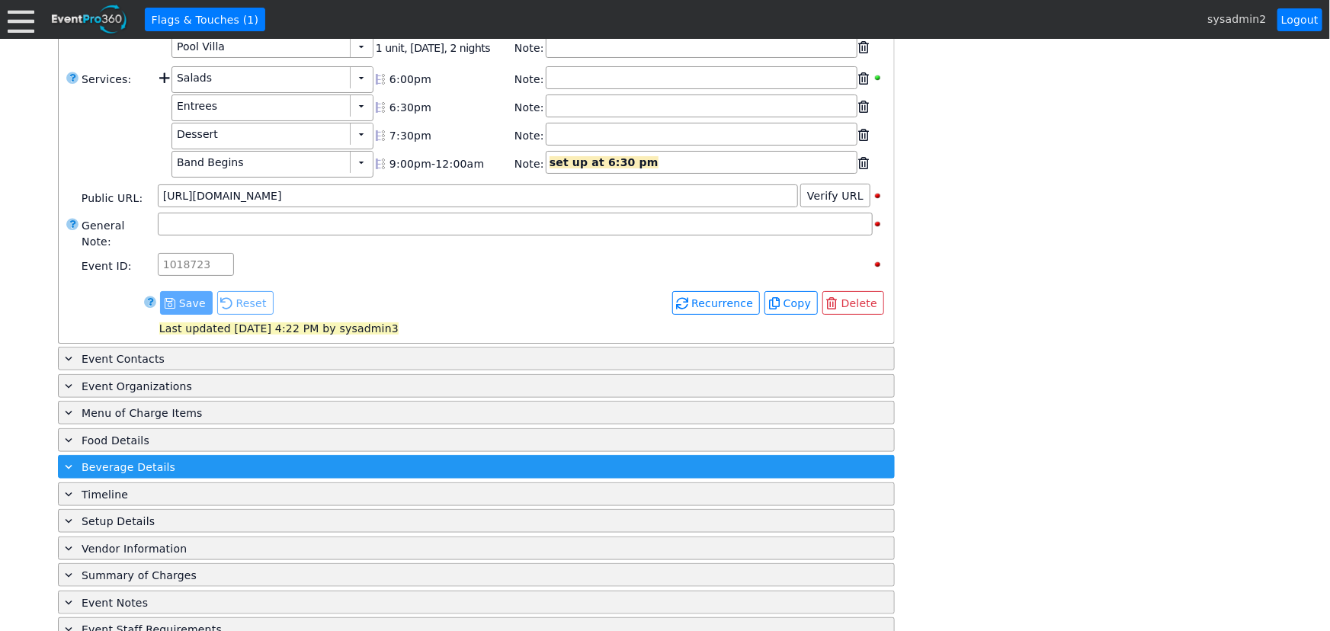
scroll to position [585, 0]
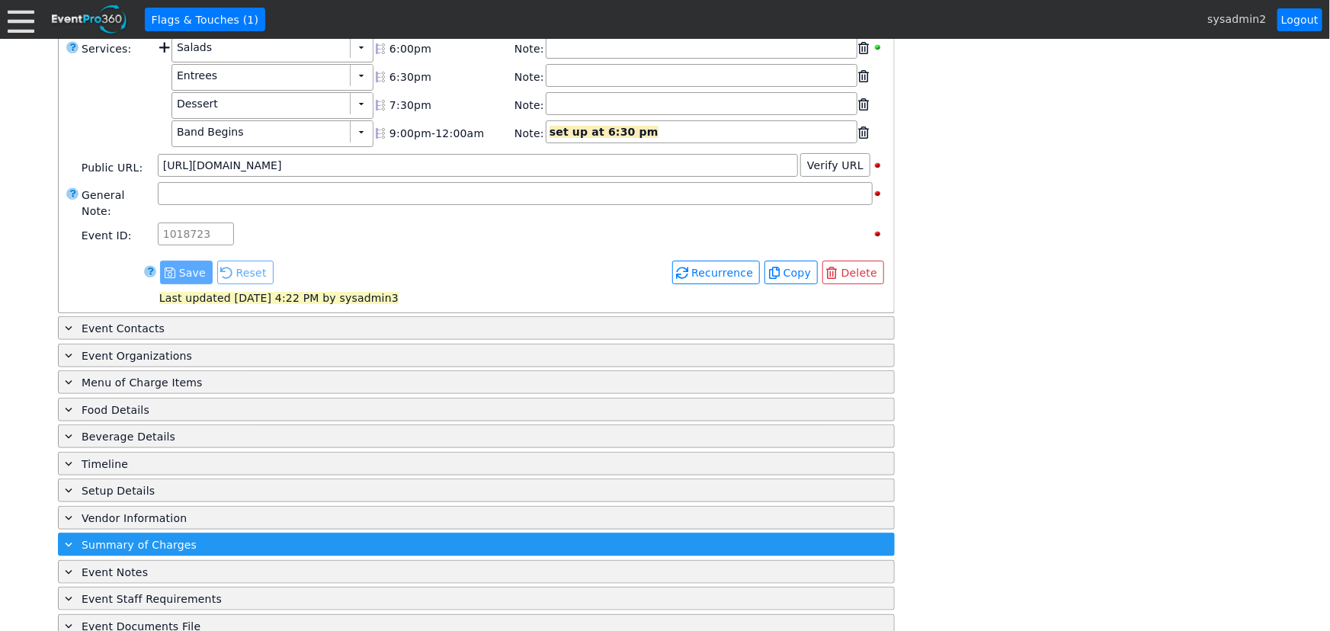
click at [116, 539] on span "Summary of Charges" at bounding box center [139, 545] width 115 height 12
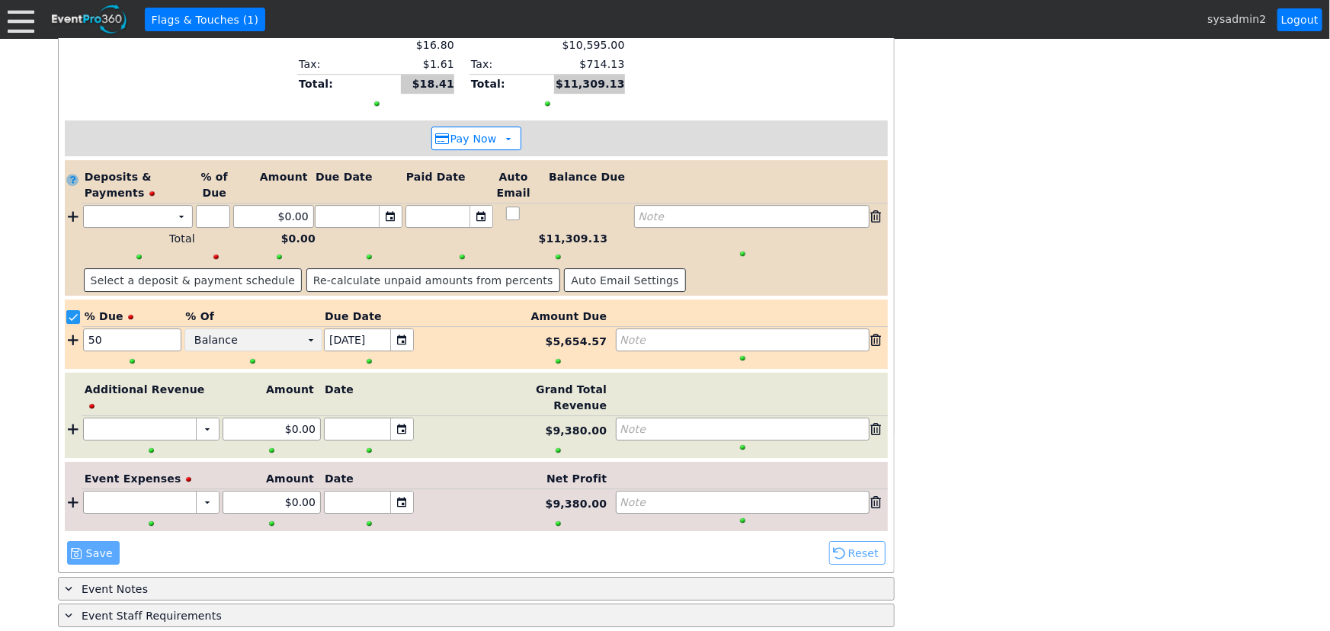
scroll to position [2428, 0]
click at [154, 204] on td "Χ" at bounding box center [128, 214] width 88 height 21
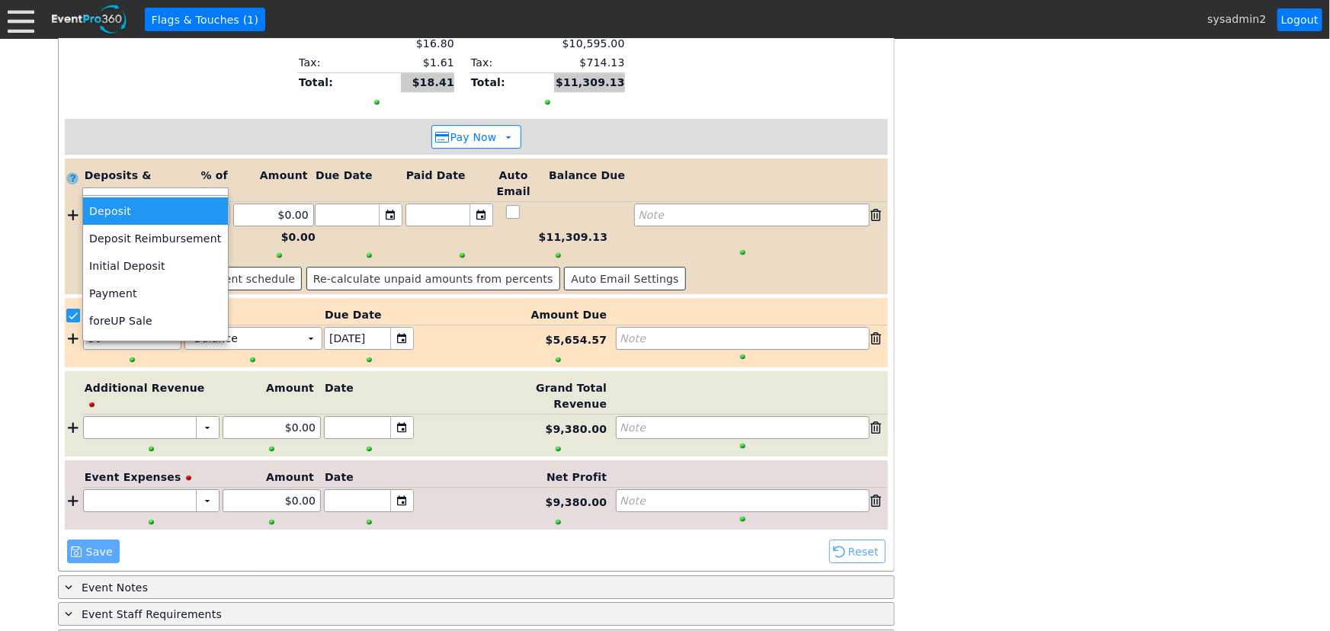
click at [139, 215] on td "Deposit" at bounding box center [155, 210] width 144 height 27
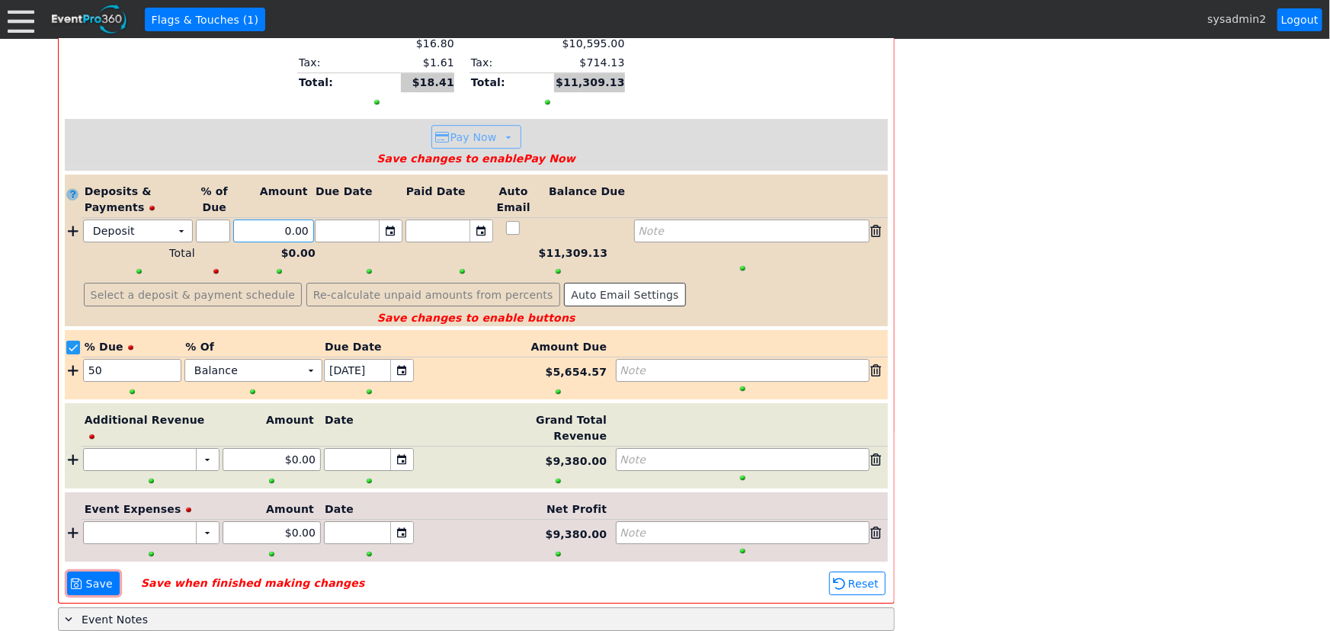
drag, startPoint x: 274, startPoint y: 197, endPoint x: 335, endPoint y: 204, distance: 61.5
click at [335, 220] on div "Deposit Χ ▼ Χ Χ 0.00 ▼ Χ ▼ Χ Note" at bounding box center [485, 231] width 806 height 23
type input "$500.00"
click at [79, 578] on span at bounding box center [77, 584] width 12 height 12
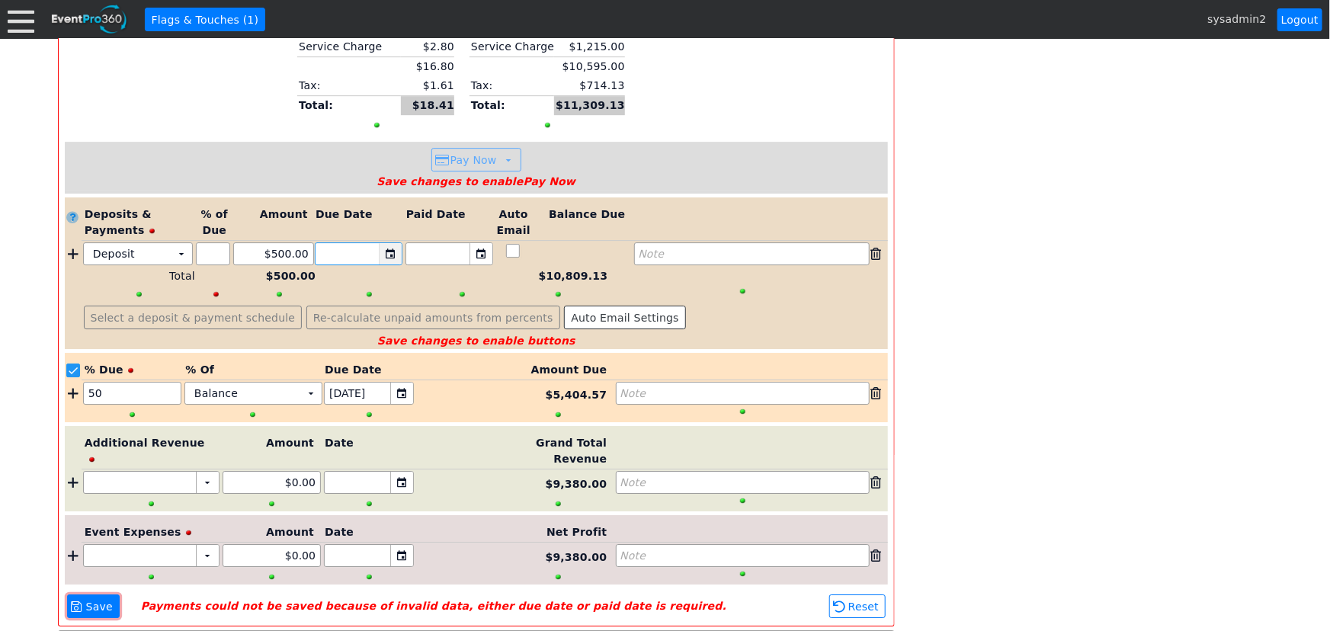
scroll to position [2460, 0]
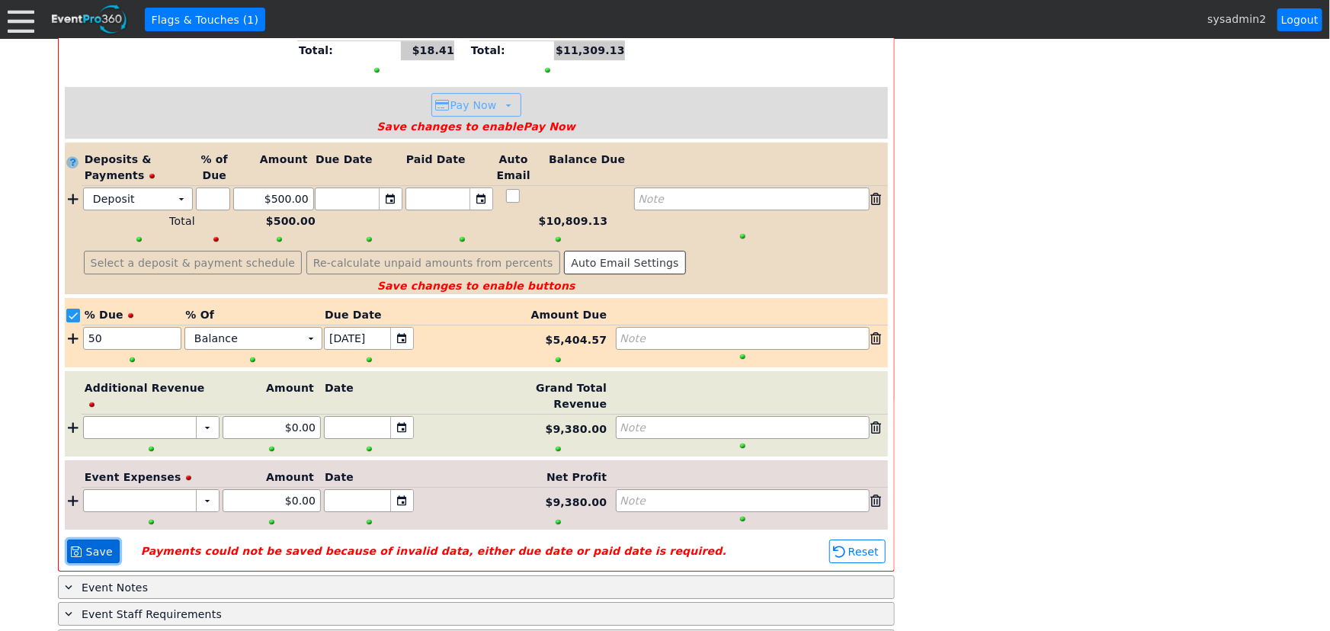
click at [91, 544] on span "Save" at bounding box center [99, 551] width 33 height 15
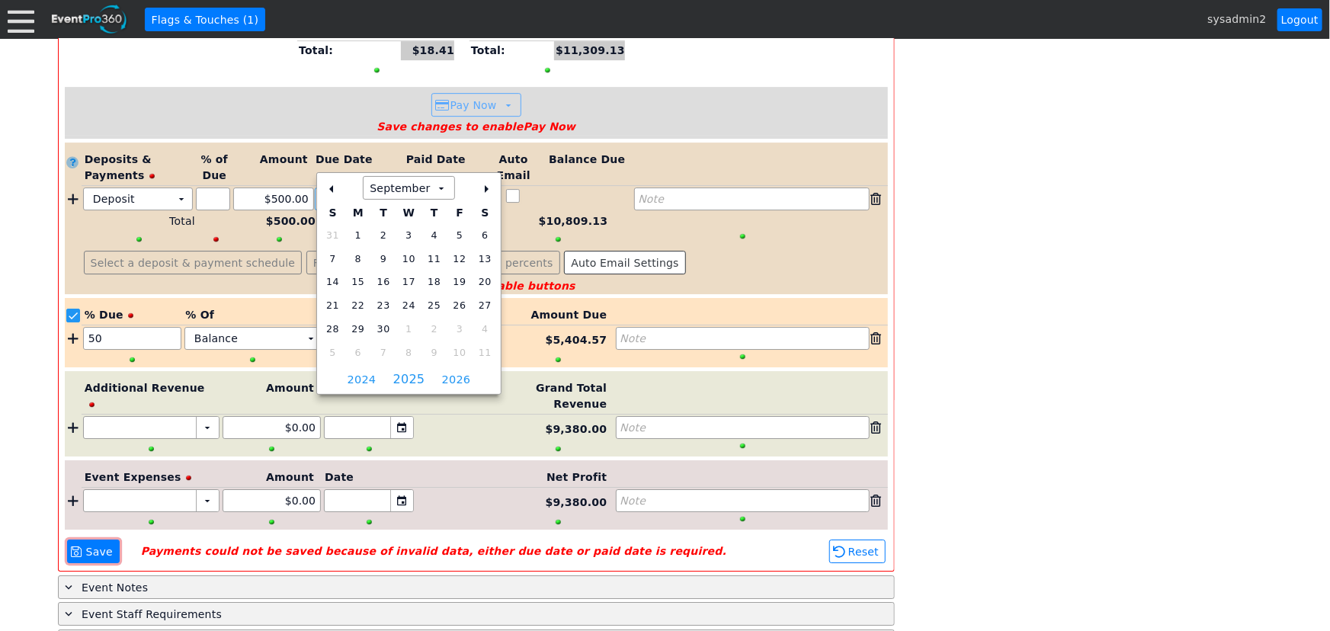
click at [388, 188] on div "▼" at bounding box center [390, 198] width 23 height 21
click at [382, 330] on span "30" at bounding box center [383, 330] width 19 height 18
type input "[DATE]"
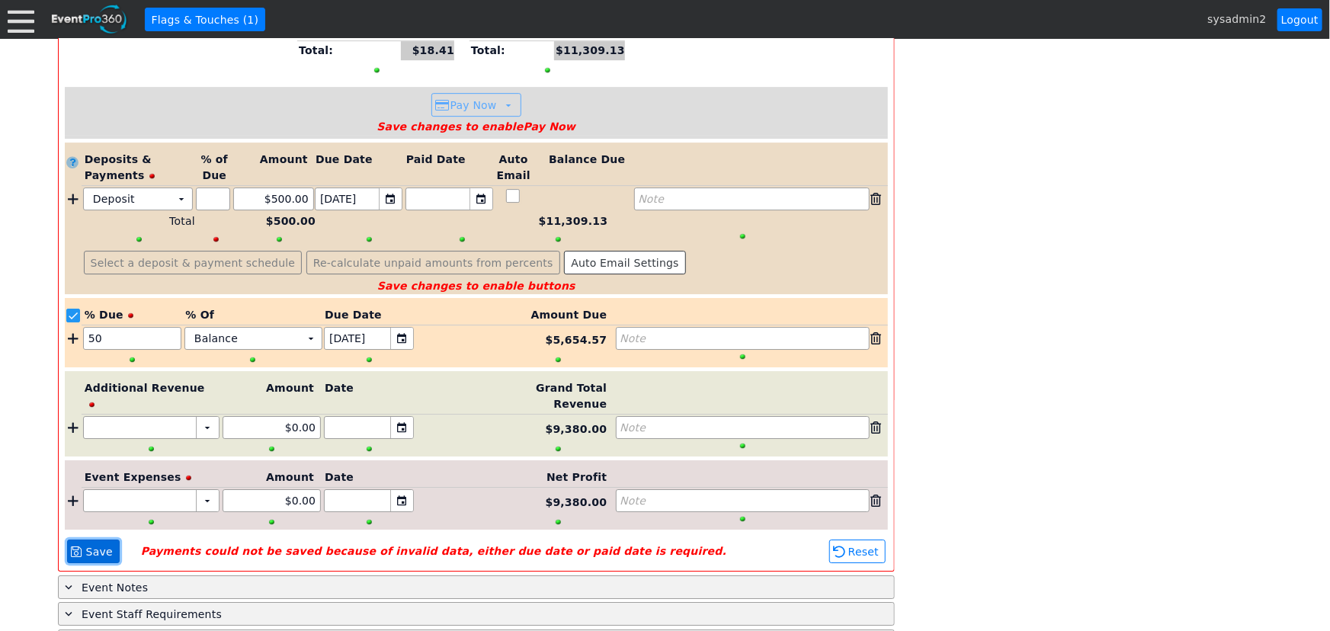
click at [100, 544] on span "Save" at bounding box center [99, 551] width 33 height 15
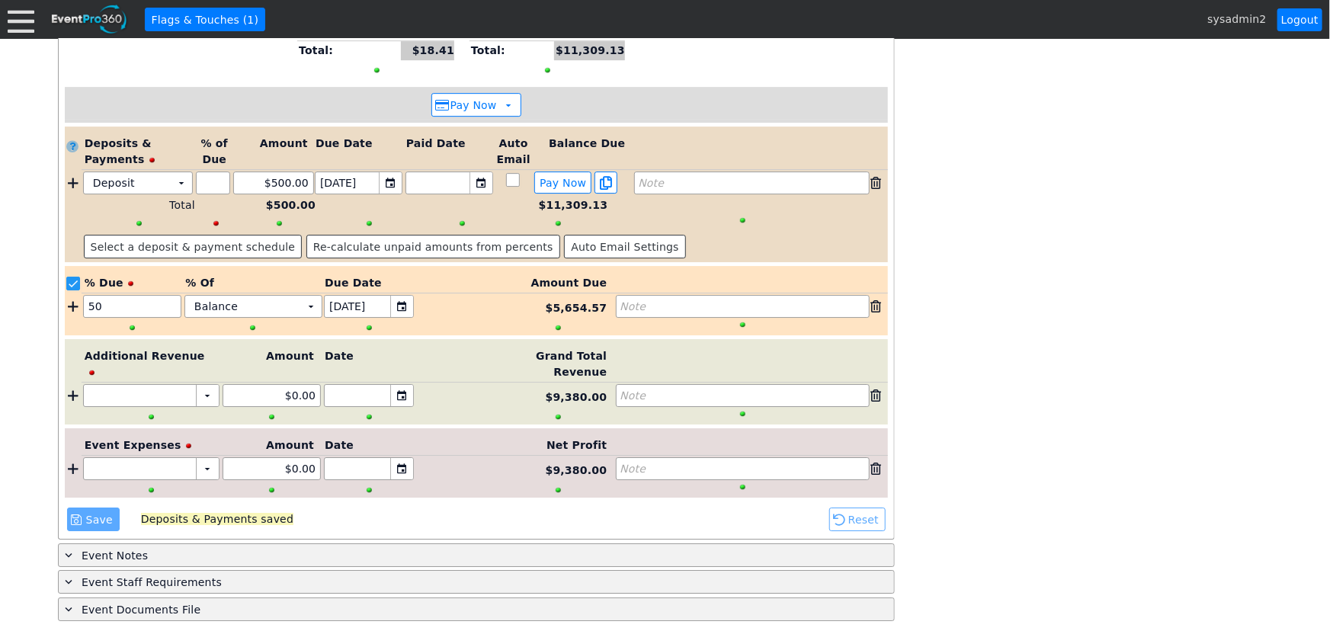
scroll to position [2428, 0]
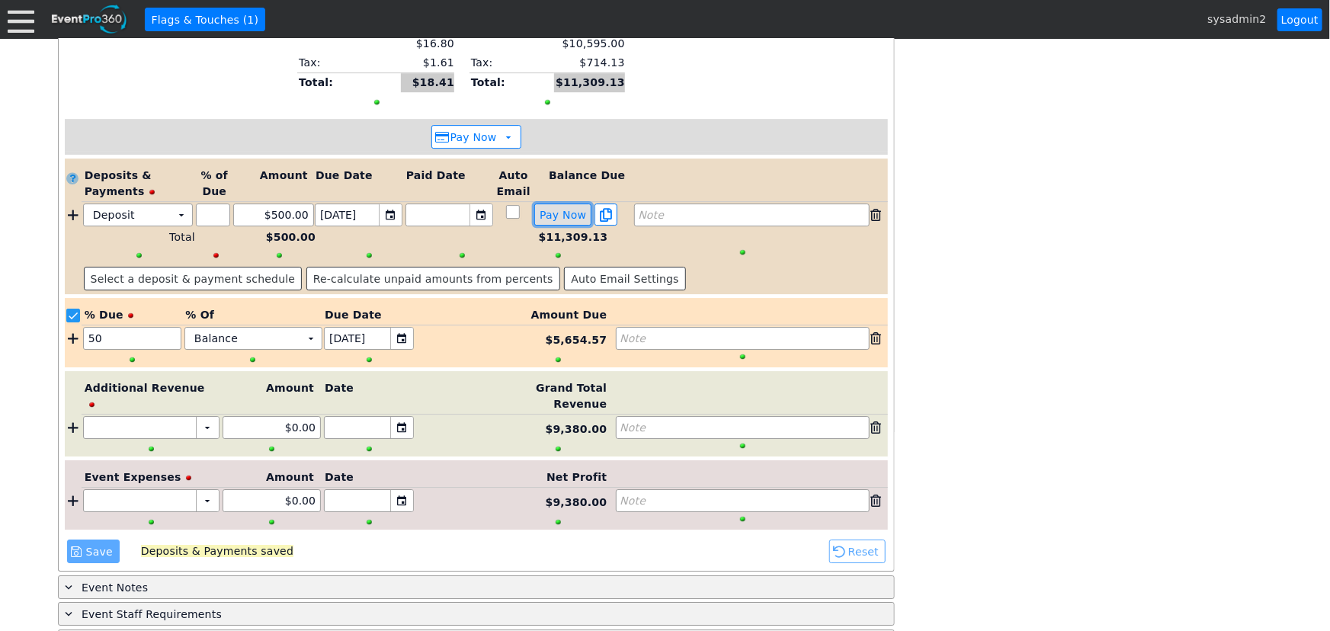
click at [555, 208] on span "Pay Now" at bounding box center [563, 215] width 53 height 14
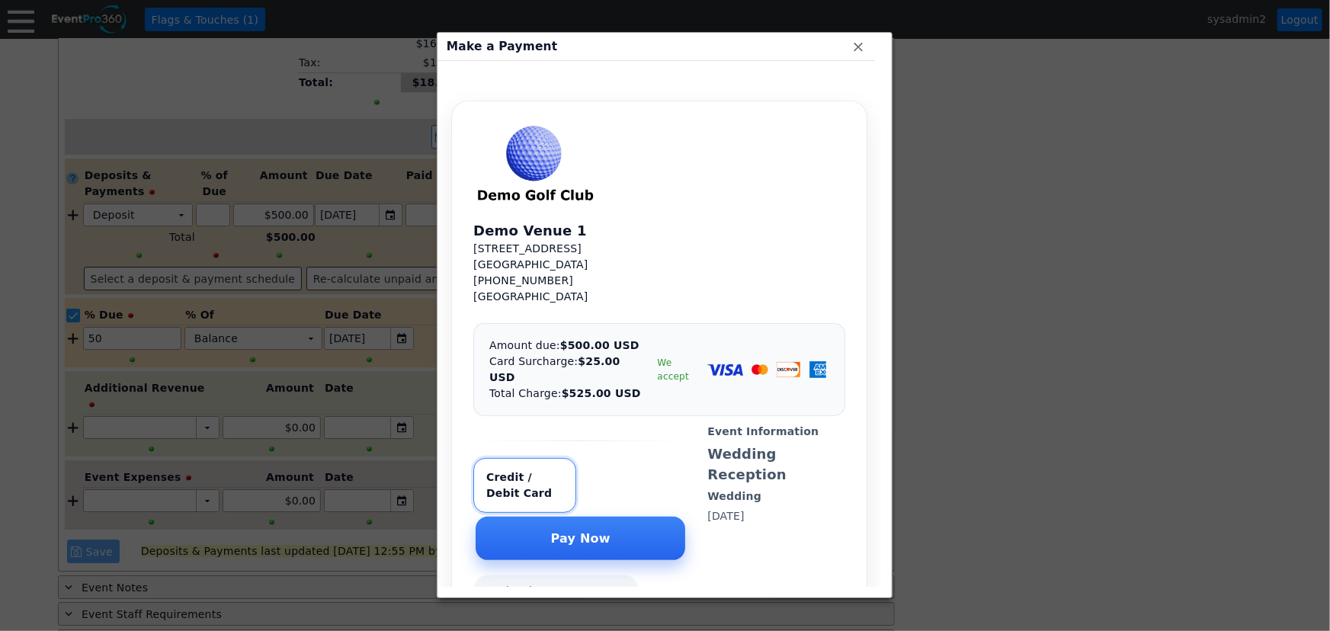
scroll to position [0, 0]
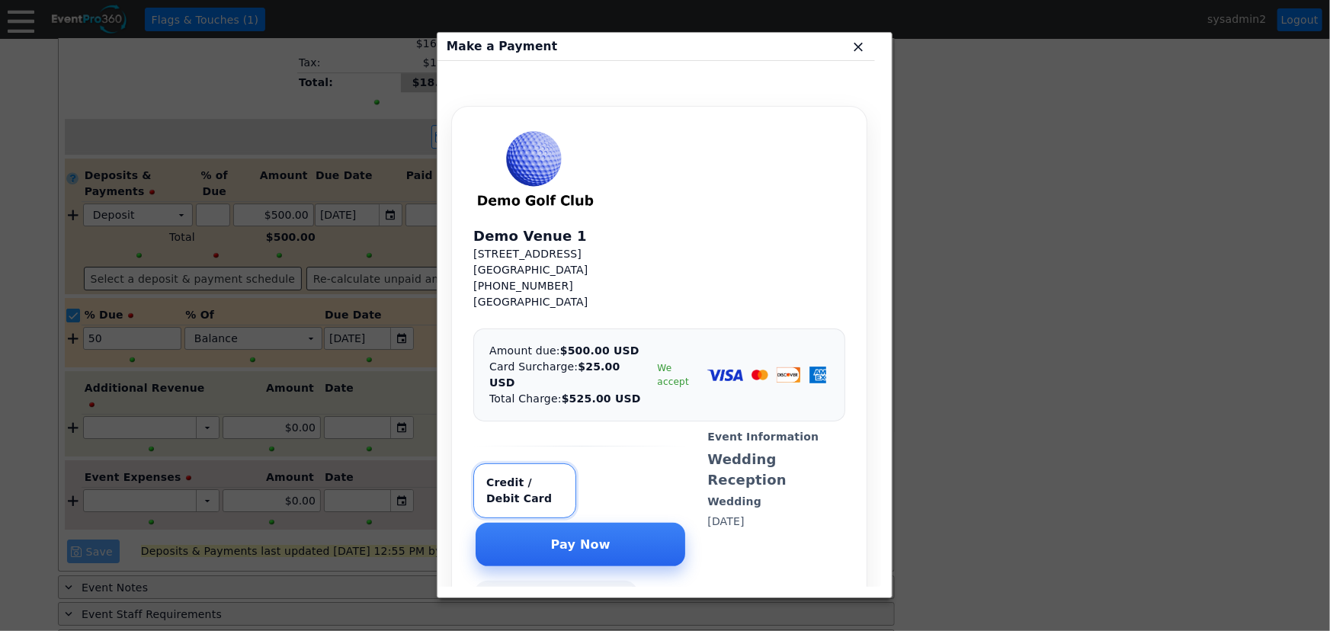
click at [858, 48] on span "x" at bounding box center [858, 46] width 15 height 15
